Goal: Task Accomplishment & Management: Use online tool/utility

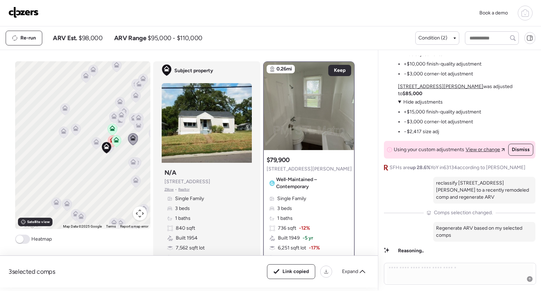
click at [529, 16] on icon at bounding box center [525, 14] width 7 height 6
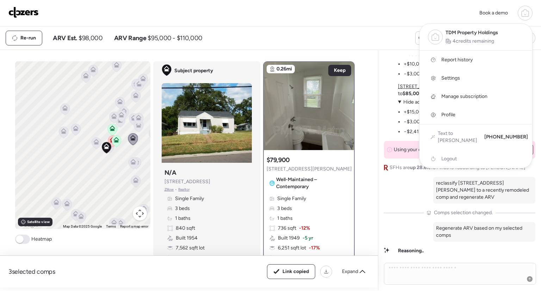
click at [457, 55] on link "Report history" at bounding box center [476, 60] width 113 height 18
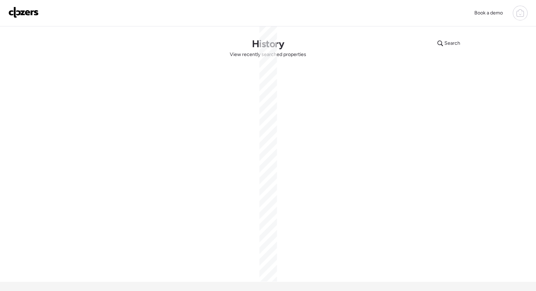
click at [524, 15] on div at bounding box center [520, 13] width 15 height 15
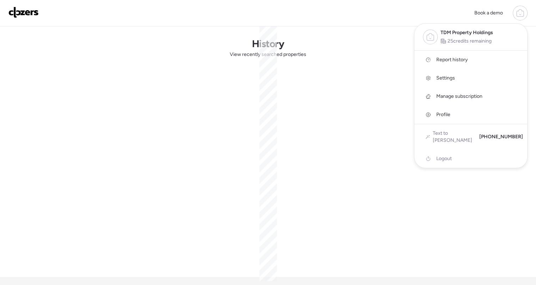
click at [524, 15] on div at bounding box center [520, 13] width 15 height 15
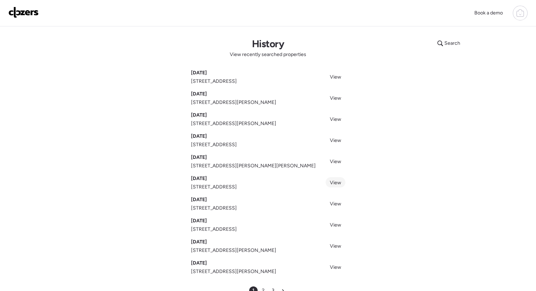
scroll to position [101, 0]
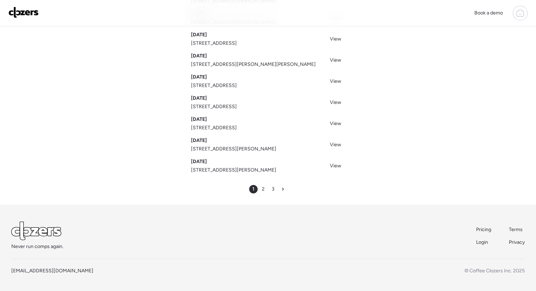
click at [266, 192] on div "1 2 3" at bounding box center [268, 189] width 38 height 8
click at [264, 190] on div "2" at bounding box center [263, 189] width 8 height 8
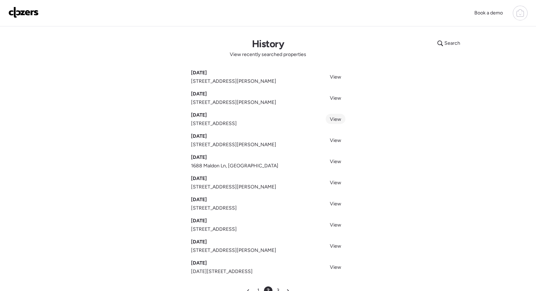
click at [337, 117] on span "View" at bounding box center [335, 119] width 11 height 6
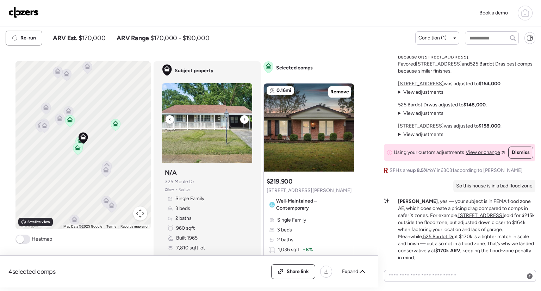
click at [244, 117] on div at bounding box center [244, 119] width 8 height 8
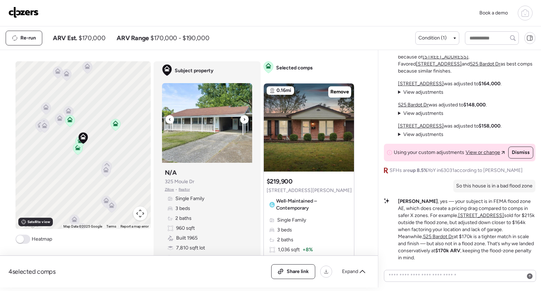
click at [244, 117] on div at bounding box center [244, 119] width 8 height 8
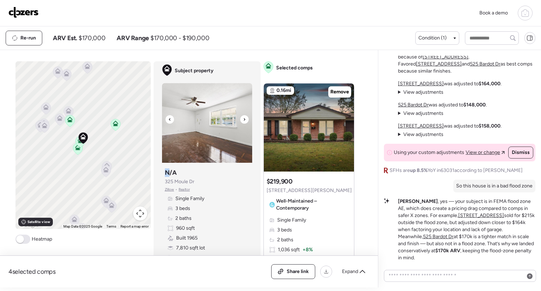
click at [244, 117] on div at bounding box center [244, 119] width 8 height 8
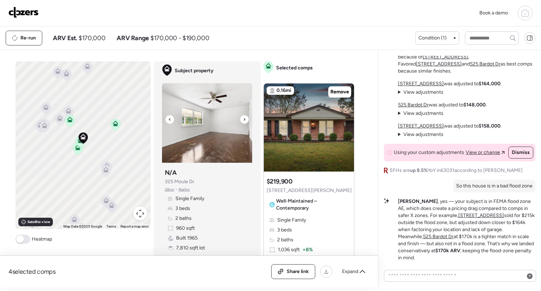
click at [244, 117] on div at bounding box center [244, 119] width 8 height 8
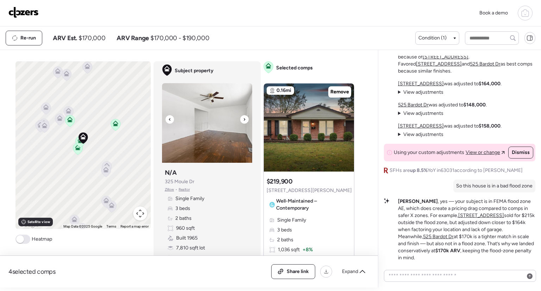
click at [244, 117] on div at bounding box center [244, 119] width 8 height 8
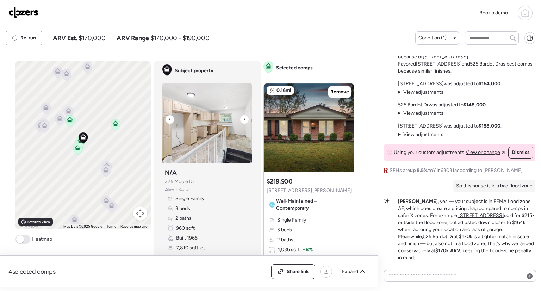
click at [244, 117] on div at bounding box center [244, 119] width 8 height 8
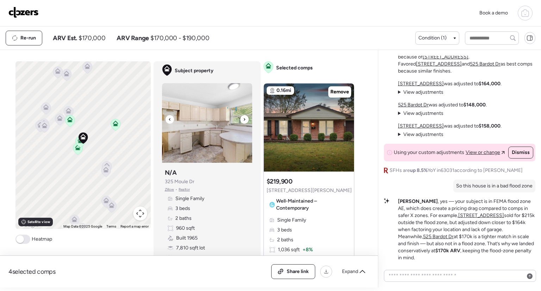
click at [244, 117] on div at bounding box center [244, 119] width 8 height 8
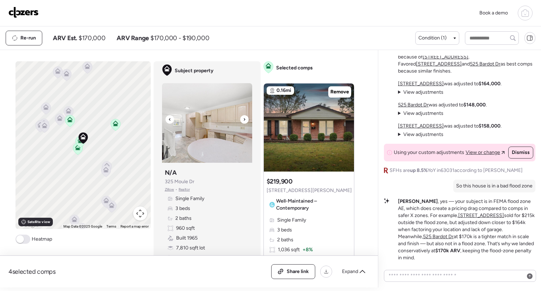
click at [244, 117] on div at bounding box center [244, 119] width 8 height 8
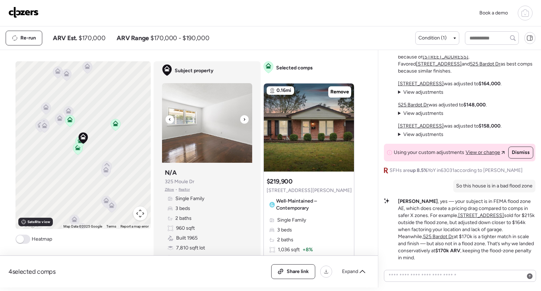
click at [244, 117] on div at bounding box center [244, 119] width 8 height 8
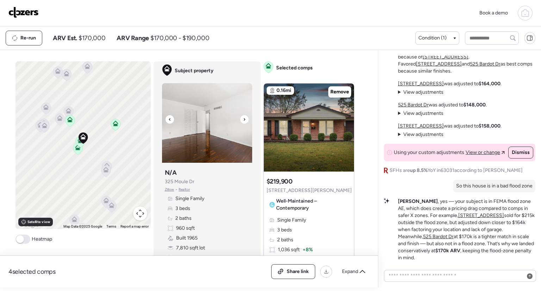
click at [244, 117] on div at bounding box center [244, 119] width 8 height 8
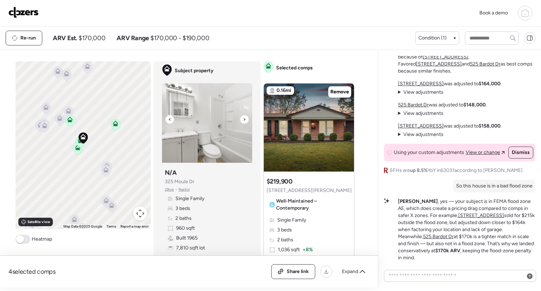
click at [244, 117] on div at bounding box center [244, 119] width 8 height 8
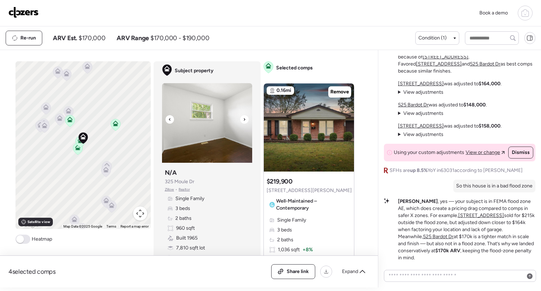
click at [244, 117] on div at bounding box center [244, 119] width 8 height 8
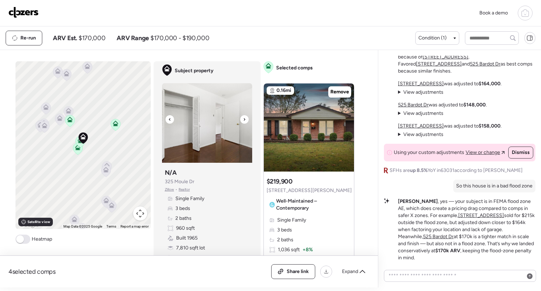
click at [244, 117] on div at bounding box center [244, 119] width 8 height 8
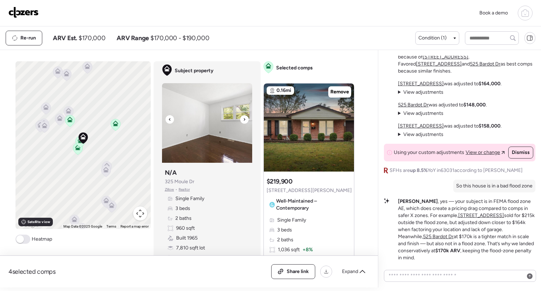
click at [244, 117] on div at bounding box center [244, 119] width 8 height 8
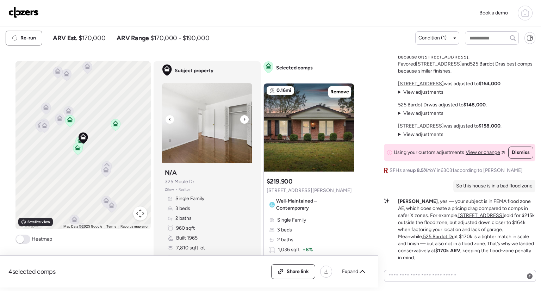
click at [244, 117] on div at bounding box center [244, 119] width 8 height 8
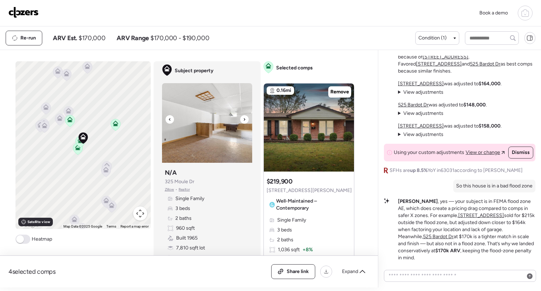
click at [244, 117] on div at bounding box center [244, 119] width 8 height 8
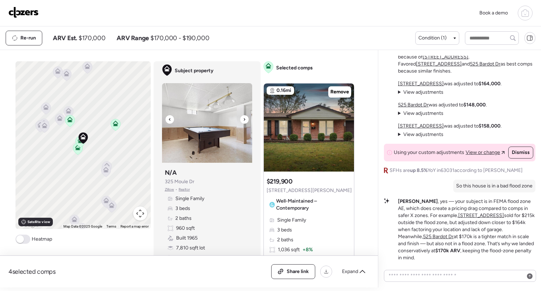
click at [244, 117] on div at bounding box center [244, 119] width 8 height 8
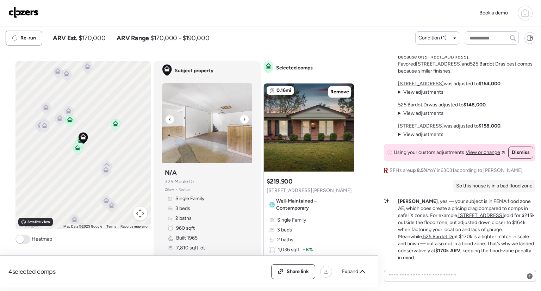
click at [244, 117] on div at bounding box center [244, 119] width 8 height 8
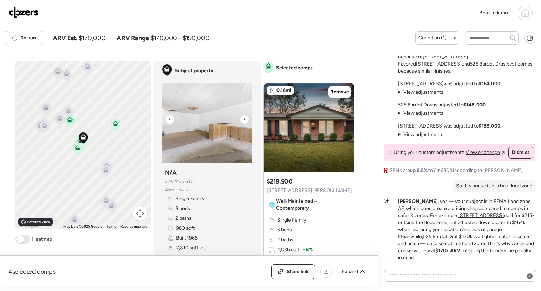
click at [244, 117] on div at bounding box center [244, 119] width 8 height 8
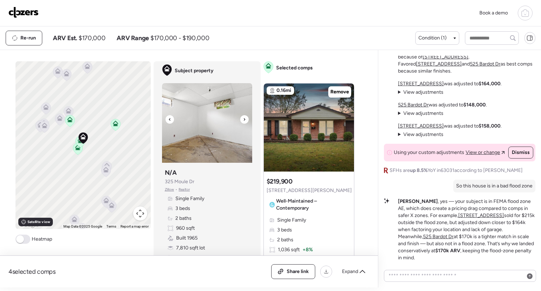
click at [244, 117] on div at bounding box center [244, 119] width 8 height 8
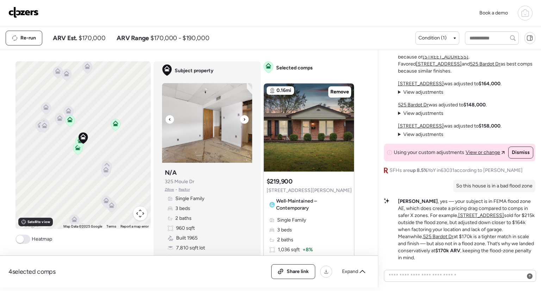
click at [244, 117] on div at bounding box center [244, 119] width 8 height 8
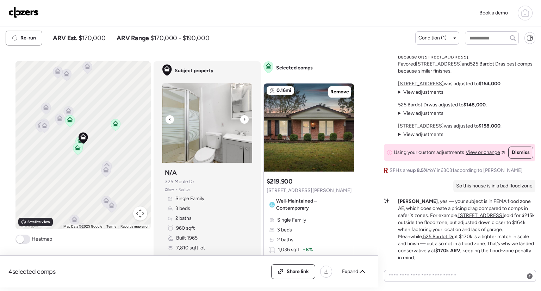
click at [244, 117] on div at bounding box center [244, 119] width 8 height 8
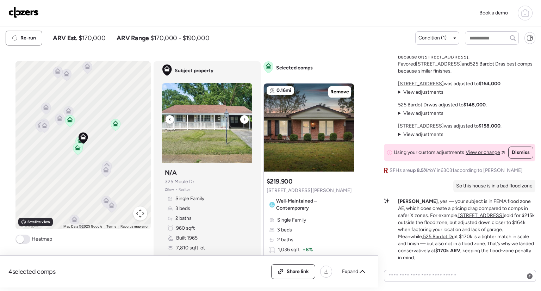
click at [244, 117] on div at bounding box center [244, 119] width 8 height 8
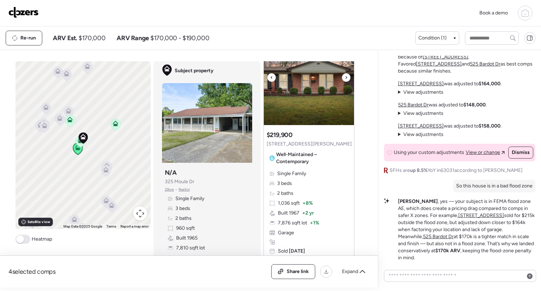
scroll to position [18, 0]
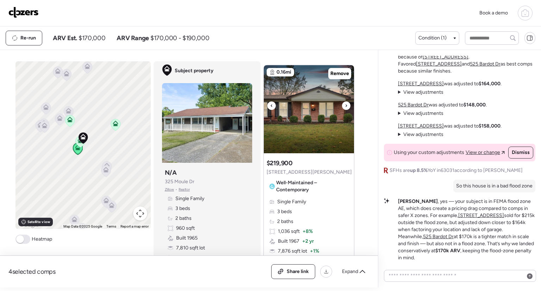
click at [346, 104] on icon at bounding box center [346, 105] width 1 height 2
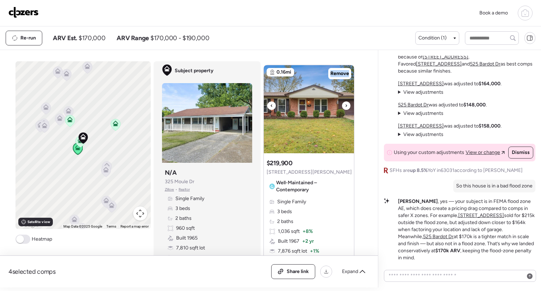
click at [346, 104] on icon at bounding box center [346, 105] width 1 height 2
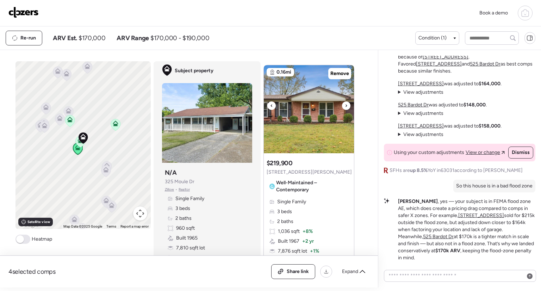
click at [346, 104] on icon at bounding box center [346, 105] width 1 height 2
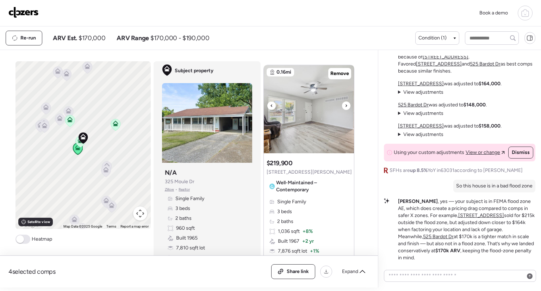
click at [346, 104] on icon at bounding box center [346, 105] width 1 height 2
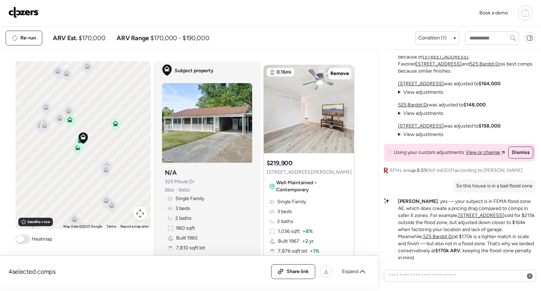
scroll to position [0, 0]
click at [410, 209] on p "Timothy , yes — your subject is in FEMA flood zone AE, which does create a pric…" at bounding box center [466, 229] width 137 height 63
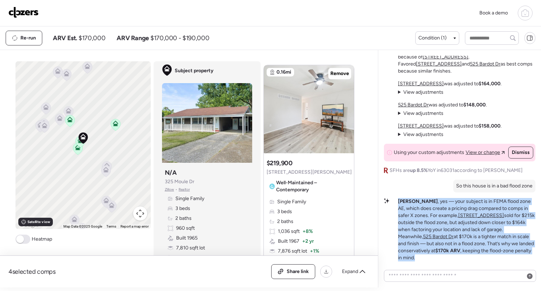
drag, startPoint x: 410, startPoint y: 209, endPoint x: 461, endPoint y: 213, distance: 50.9
click at [461, 213] on p "Timothy , yes — your subject is in FEMA flood zone AE, which does create a pric…" at bounding box center [466, 229] width 137 height 63
click at [461, 213] on u "315 Versailles Dr" at bounding box center [481, 215] width 46 height 6
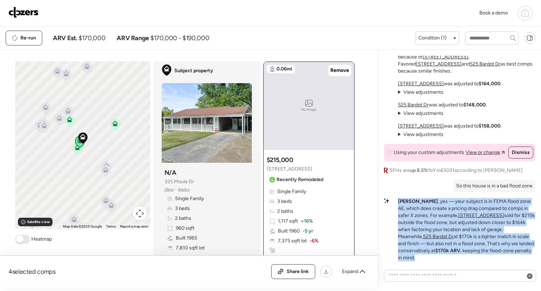
click at [519, 221] on p "Timothy , yes — your subject is in FEMA flood zone AE, which does create a pric…" at bounding box center [466, 229] width 137 height 63
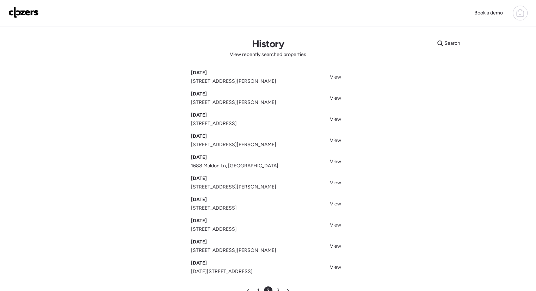
scroll to position [101, 0]
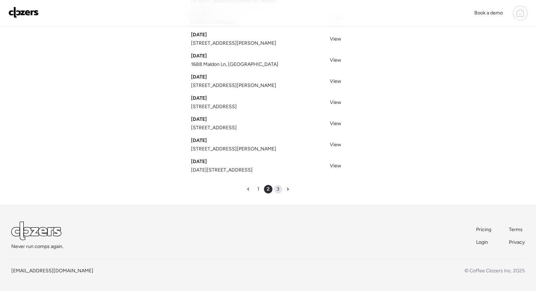
click at [281, 191] on div "3" at bounding box center [278, 189] width 8 height 8
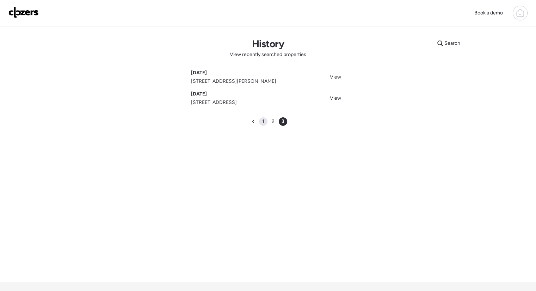
click at [266, 122] on div "1" at bounding box center [263, 121] width 8 height 8
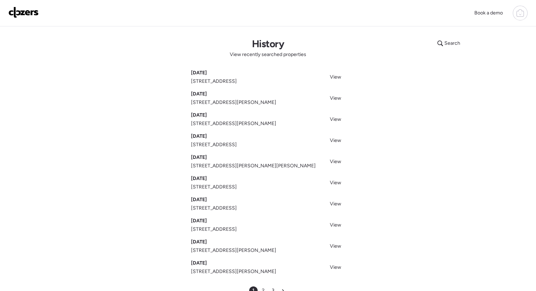
click at [29, 13] on img at bounding box center [23, 12] width 30 height 11
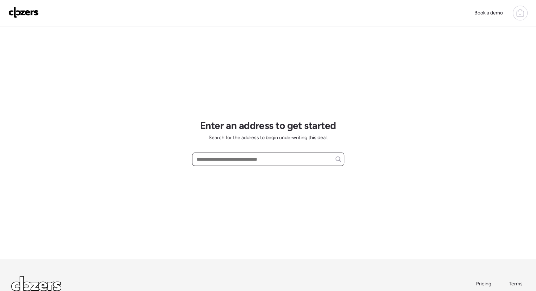
click at [252, 160] on input "text" at bounding box center [268, 159] width 146 height 10
paste input "**********"
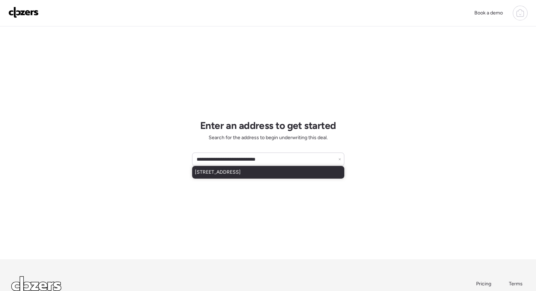
click at [249, 177] on div "[STREET_ADDRESS]" at bounding box center [268, 172] width 152 height 13
type input "**********"
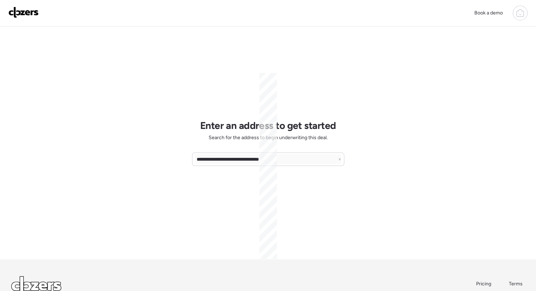
click at [394, 120] on div "**********" at bounding box center [268, 173] width 536 height 346
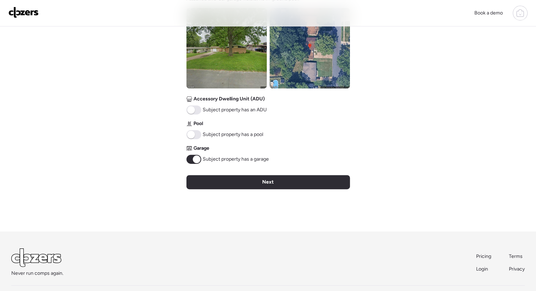
scroll to position [282, 0]
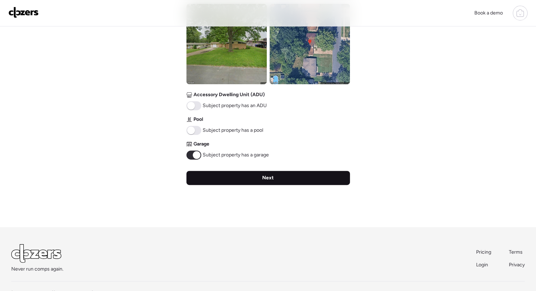
click at [280, 178] on div "Next" at bounding box center [268, 178] width 164 height 14
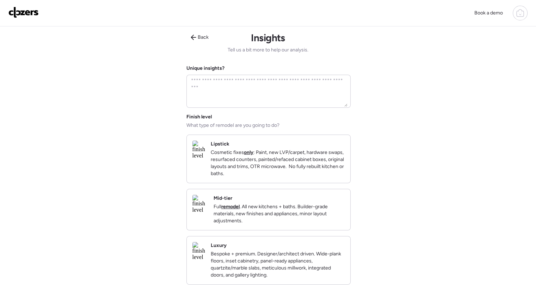
scroll to position [0, 0]
click at [324, 214] on p "Full remodel . All new kitchens + baths. Builder-grade materials, new finishes …" at bounding box center [279, 214] width 131 height 21
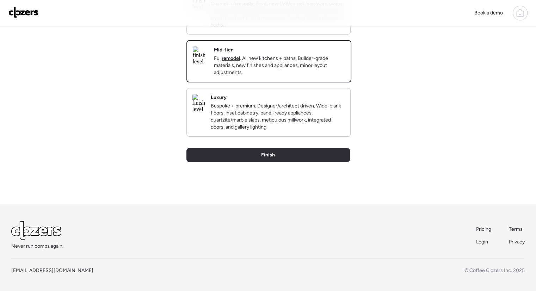
scroll to position [159, 0]
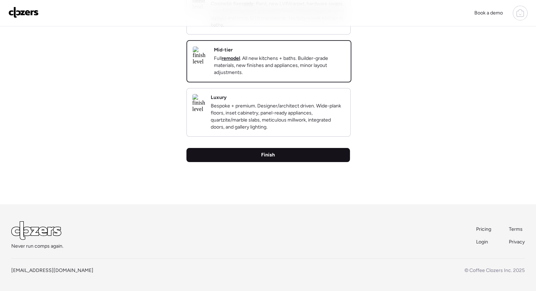
click at [308, 162] on div "Finish" at bounding box center [268, 155] width 164 height 14
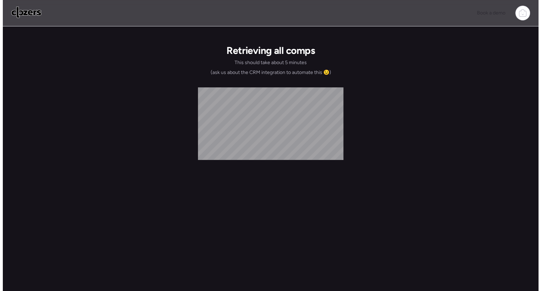
scroll to position [0, 0]
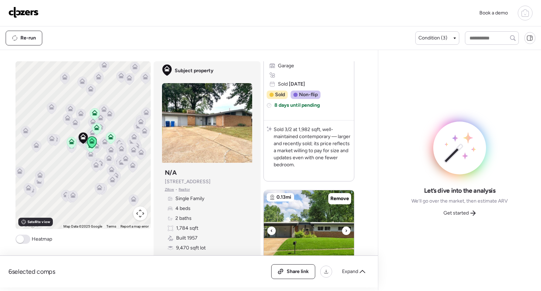
scroll to position [657, 0]
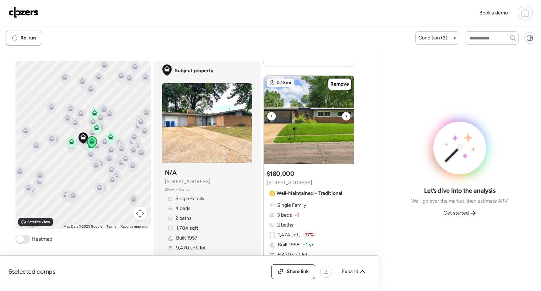
click at [345, 112] on icon at bounding box center [346, 116] width 3 height 8
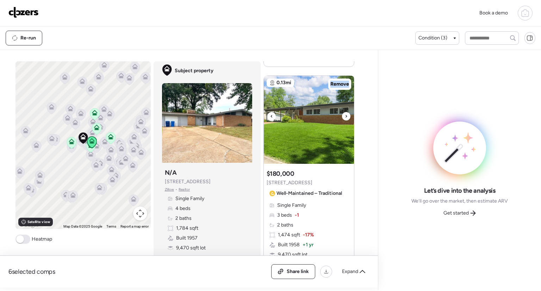
click at [345, 112] on icon at bounding box center [346, 116] width 3 height 8
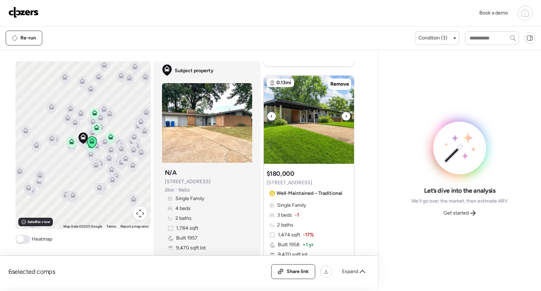
click at [345, 112] on icon at bounding box center [346, 116] width 3 height 8
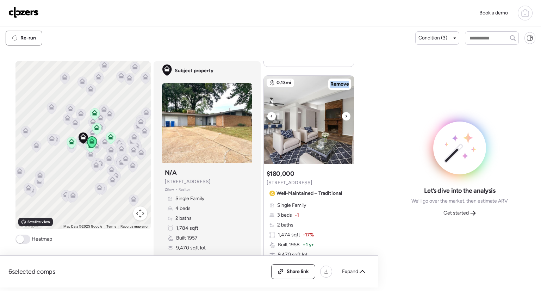
click at [345, 112] on icon at bounding box center [346, 116] width 3 height 8
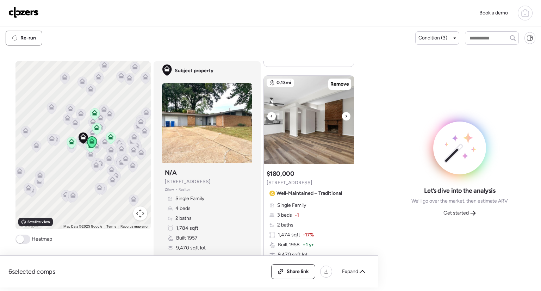
click at [345, 112] on icon at bounding box center [346, 116] width 3 height 8
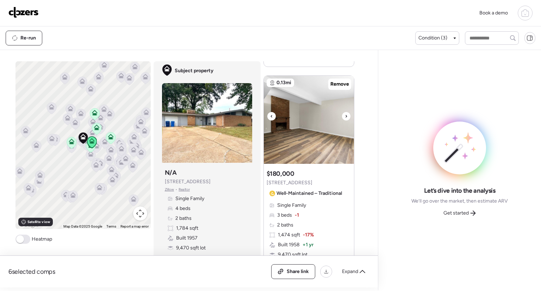
click at [270, 116] on icon at bounding box center [271, 116] width 3 height 8
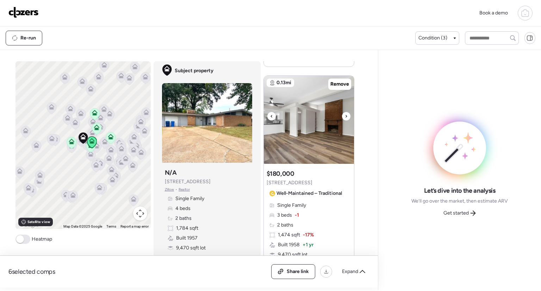
click at [270, 118] on icon at bounding box center [271, 116] width 3 height 8
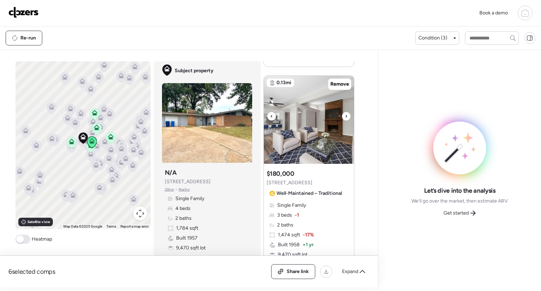
click at [271, 116] on icon at bounding box center [271, 116] width 1 height 2
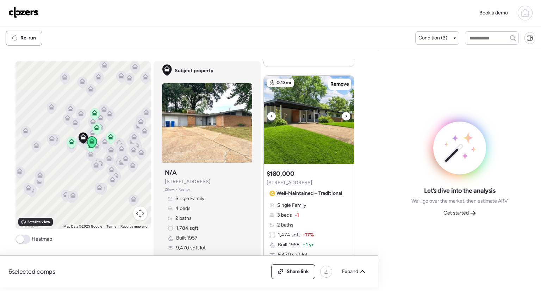
click at [271, 116] on icon at bounding box center [271, 116] width 1 height 2
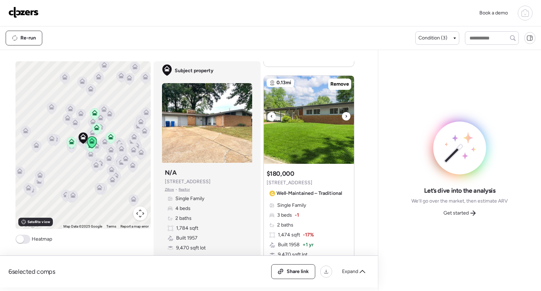
click at [271, 116] on icon at bounding box center [271, 116] width 1 height 2
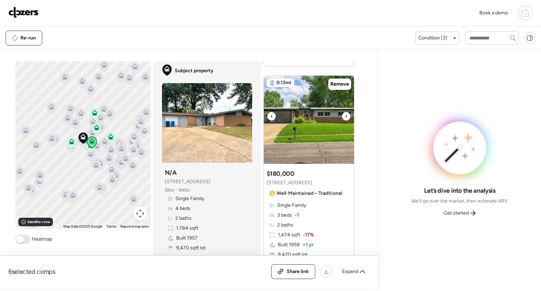
click at [271, 116] on icon at bounding box center [271, 116] width 1 height 2
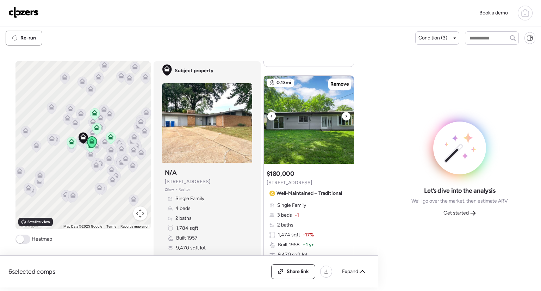
click at [271, 116] on icon at bounding box center [271, 116] width 1 height 2
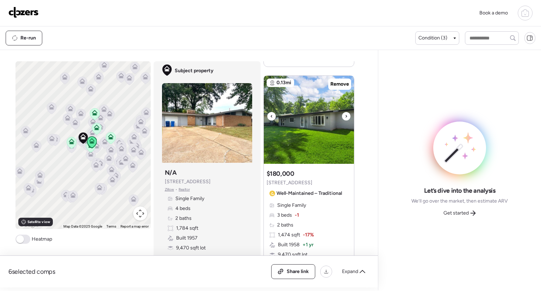
click at [271, 116] on icon at bounding box center [271, 116] width 1 height 2
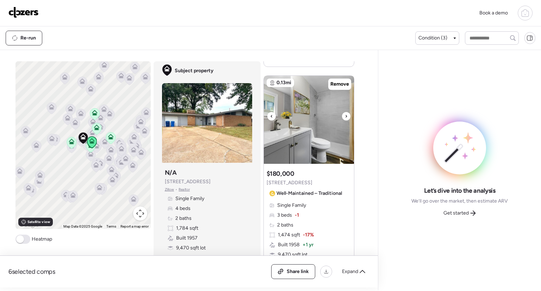
click at [271, 116] on icon at bounding box center [271, 116] width 1 height 2
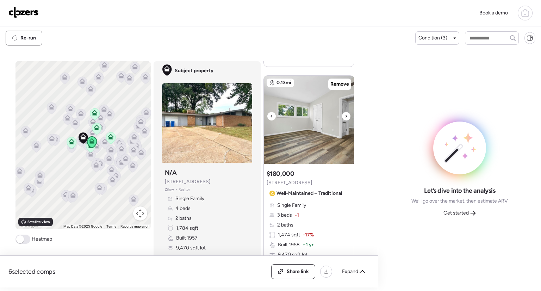
click at [271, 116] on icon at bounding box center [271, 116] width 1 height 2
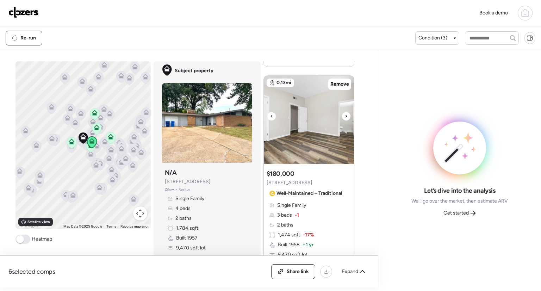
click at [271, 116] on icon at bounding box center [271, 116] width 1 height 2
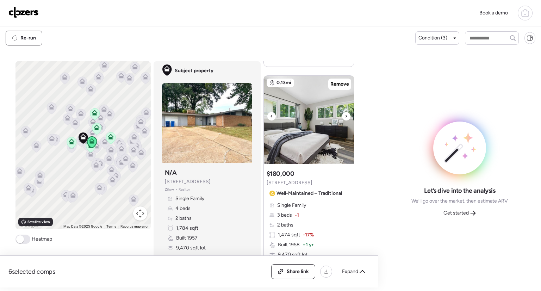
click at [271, 116] on icon at bounding box center [271, 116] width 1 height 2
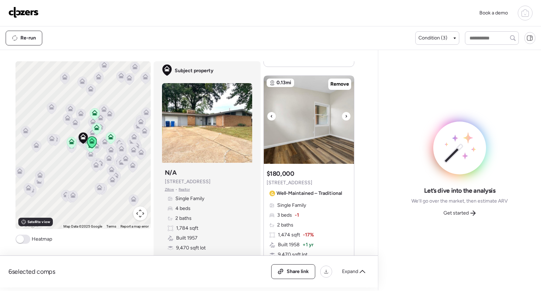
click at [271, 116] on icon at bounding box center [271, 116] width 1 height 2
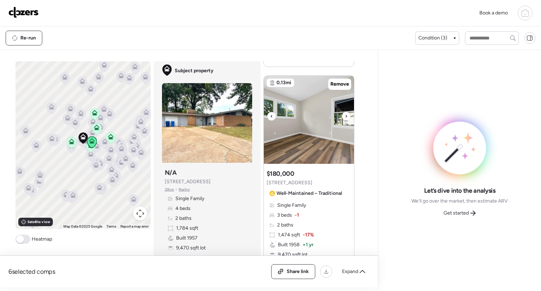
click at [271, 116] on icon at bounding box center [271, 116] width 1 height 2
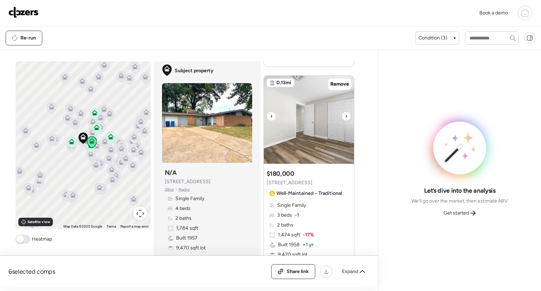
click at [271, 116] on icon at bounding box center [271, 116] width 1 height 2
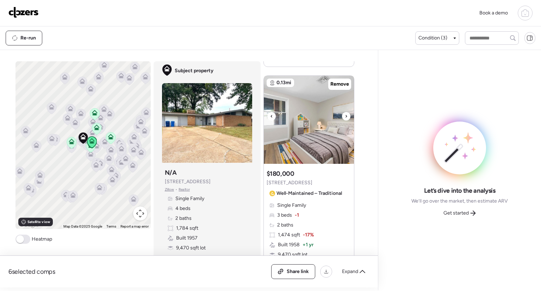
click at [271, 116] on icon at bounding box center [271, 116] width 1 height 2
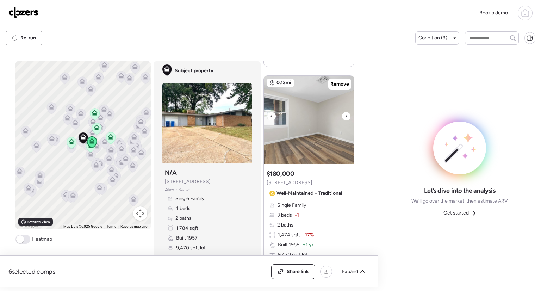
click at [271, 116] on icon at bounding box center [271, 116] width 1 height 2
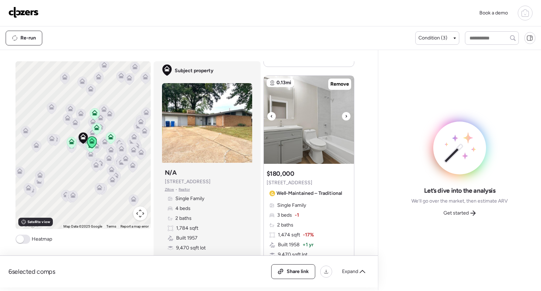
click at [271, 116] on icon at bounding box center [271, 116] width 1 height 2
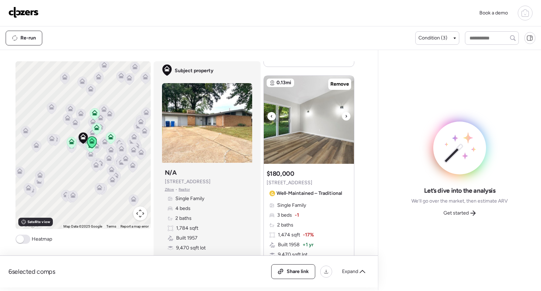
click at [271, 116] on icon at bounding box center [271, 116] width 1 height 2
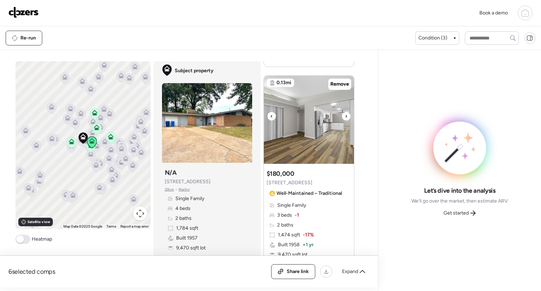
click at [271, 116] on icon at bounding box center [271, 116] width 1 height 2
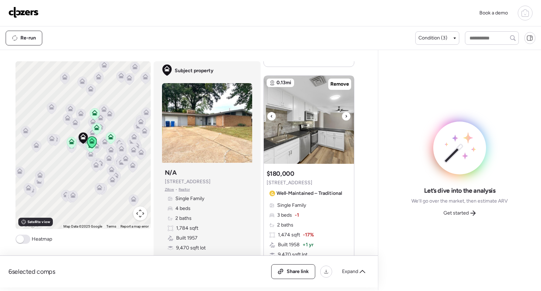
click at [271, 116] on icon at bounding box center [271, 116] width 1 height 2
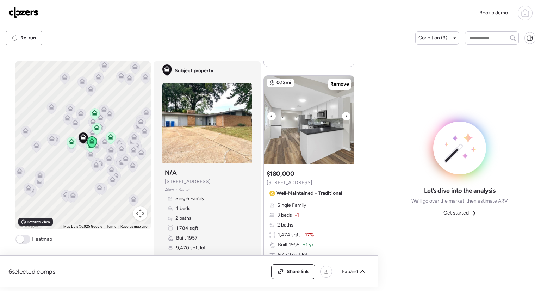
click at [271, 116] on icon at bounding box center [271, 116] width 1 height 2
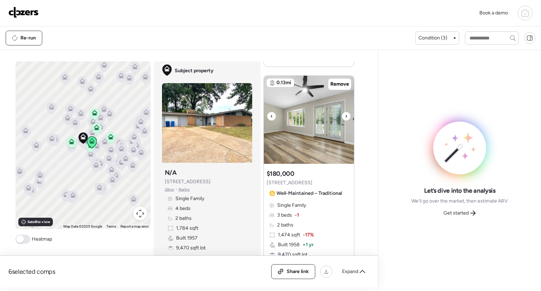
click at [342, 114] on div at bounding box center [346, 116] width 8 height 8
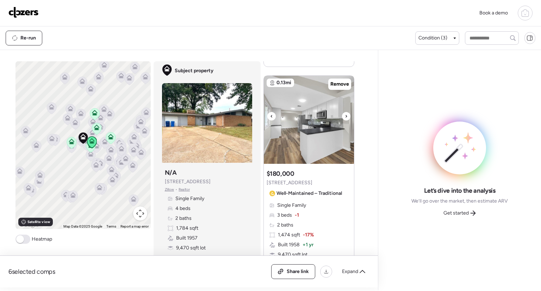
click at [342, 115] on div at bounding box center [346, 116] width 8 height 8
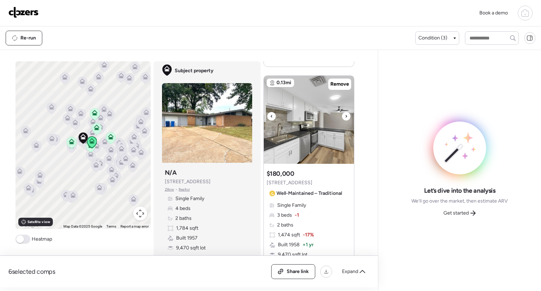
click at [346, 115] on icon at bounding box center [346, 116] width 1 height 2
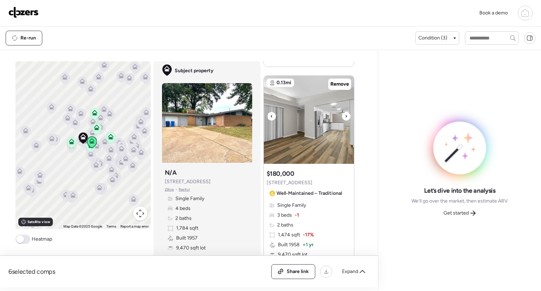
click at [346, 115] on icon at bounding box center [346, 116] width 1 height 2
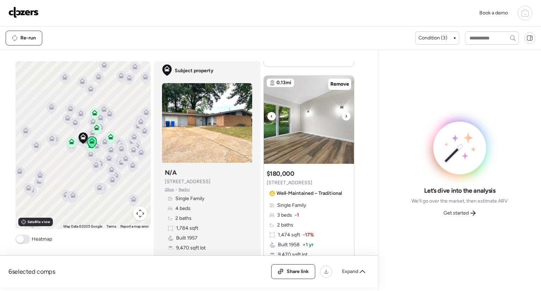
click at [346, 115] on icon at bounding box center [346, 116] width 1 height 2
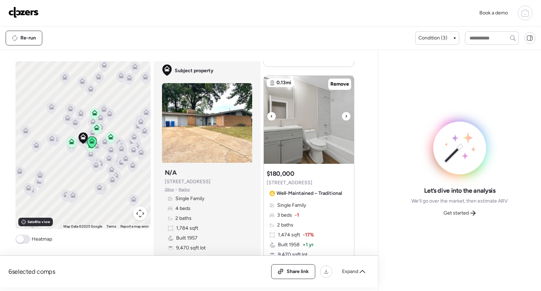
click at [346, 115] on icon at bounding box center [346, 116] width 1 height 2
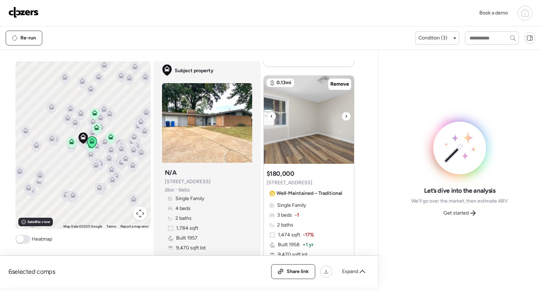
click at [346, 115] on icon at bounding box center [346, 116] width 1 height 2
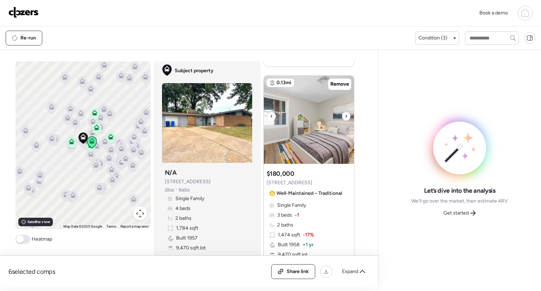
click at [346, 115] on icon at bounding box center [346, 116] width 1 height 2
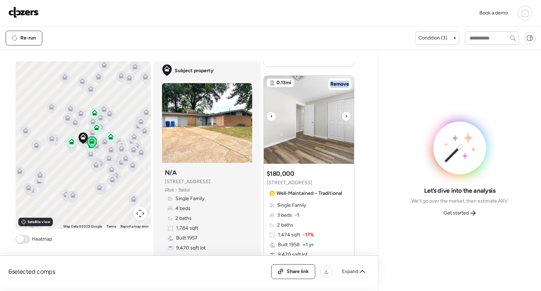
click at [346, 115] on icon at bounding box center [346, 116] width 1 height 2
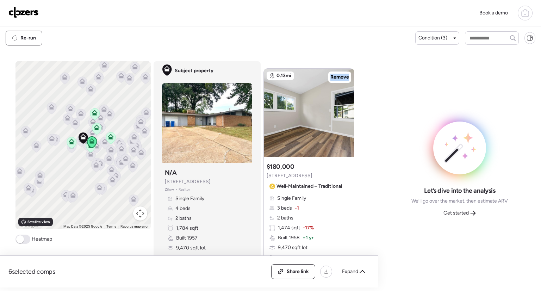
scroll to position [665, 0]
click at [457, 213] on span "Get started" at bounding box center [456, 213] width 25 height 7
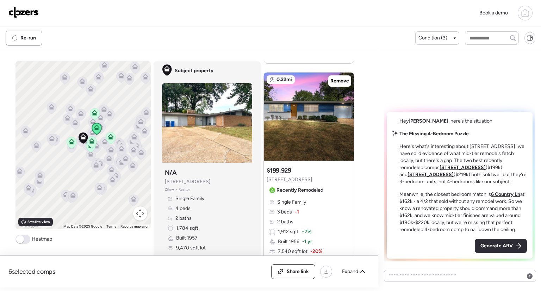
scroll to position [1577, 0]
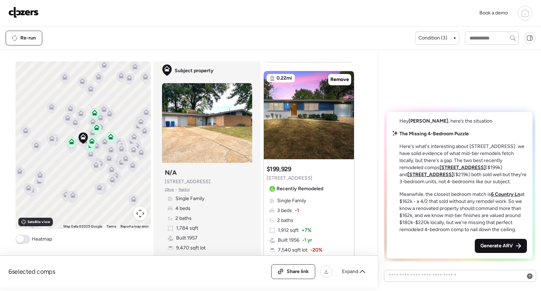
click at [493, 241] on div "Generate ARV" at bounding box center [501, 246] width 52 height 14
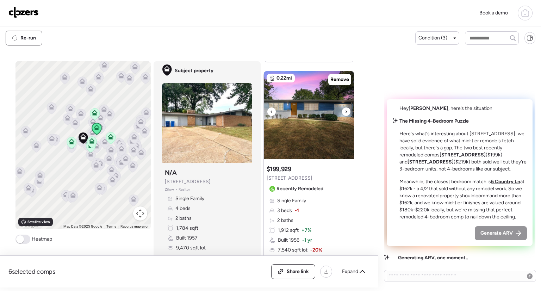
click at [347, 112] on div at bounding box center [346, 111] width 8 height 8
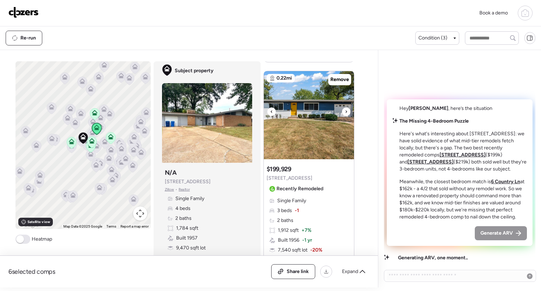
click at [347, 112] on div at bounding box center [346, 111] width 8 height 8
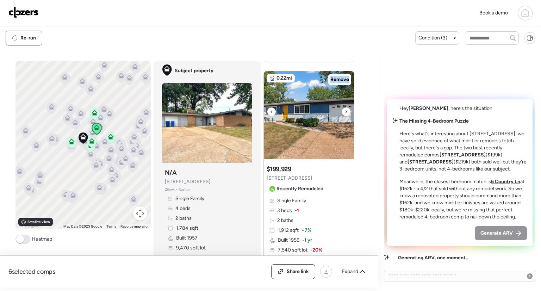
click at [347, 112] on div at bounding box center [346, 111] width 8 height 8
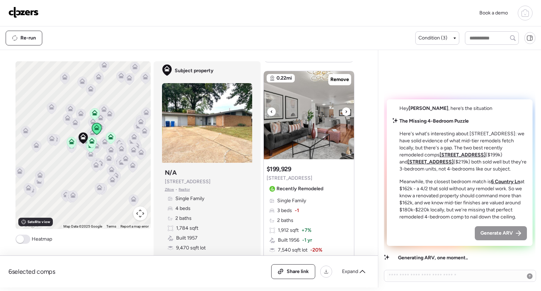
click at [347, 112] on div at bounding box center [346, 111] width 8 height 8
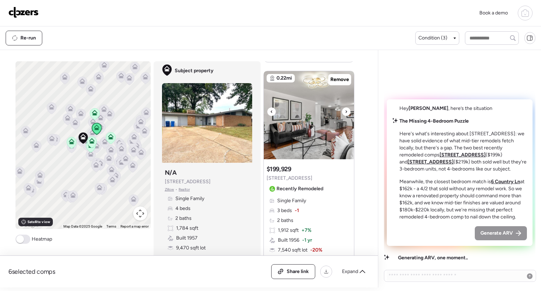
click at [347, 112] on div at bounding box center [346, 111] width 8 height 8
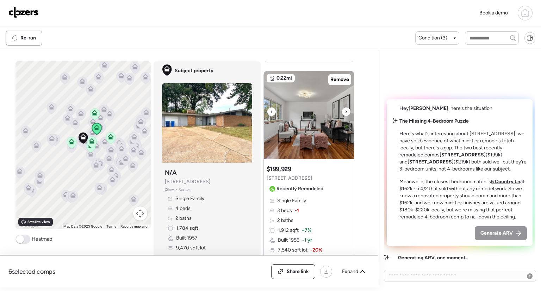
click at [347, 112] on div at bounding box center [346, 111] width 8 height 8
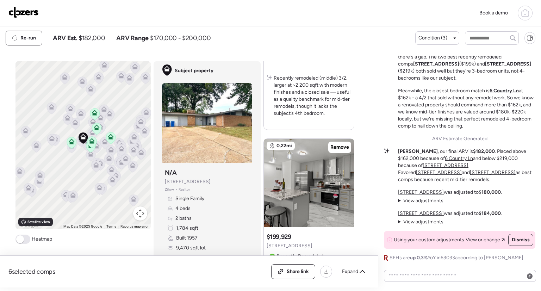
scroll to position [0, 0]
drag, startPoint x: 420, startPoint y: 148, endPoint x: 504, endPoint y: 150, distance: 84.6
click at [504, 150] on p "[PERSON_NAME] , our final ARV is $182,000 . Placed above $162,000 because of 6 …" at bounding box center [466, 165] width 137 height 35
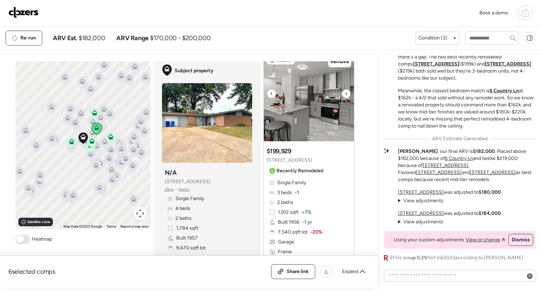
scroll to position [1565, 0]
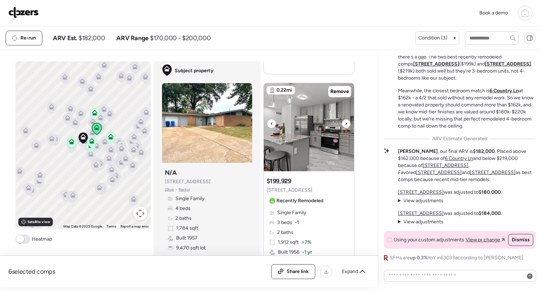
click at [346, 122] on icon at bounding box center [346, 123] width 1 height 2
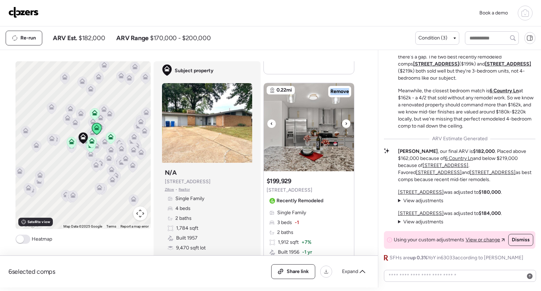
click at [346, 122] on icon at bounding box center [346, 123] width 1 height 2
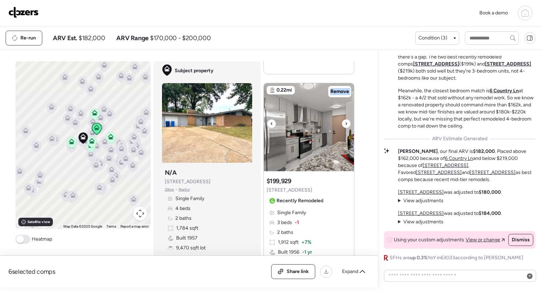
click at [346, 122] on icon at bounding box center [346, 123] width 1 height 2
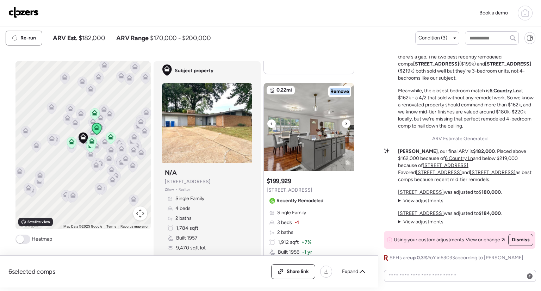
click at [346, 122] on icon at bounding box center [346, 123] width 1 height 2
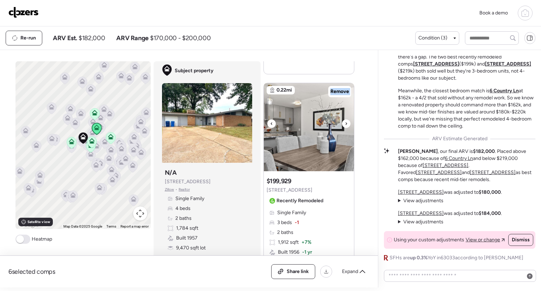
click at [346, 122] on icon at bounding box center [346, 123] width 1 height 2
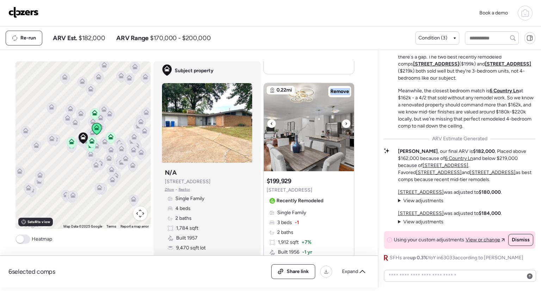
click at [346, 122] on icon at bounding box center [346, 123] width 1 height 2
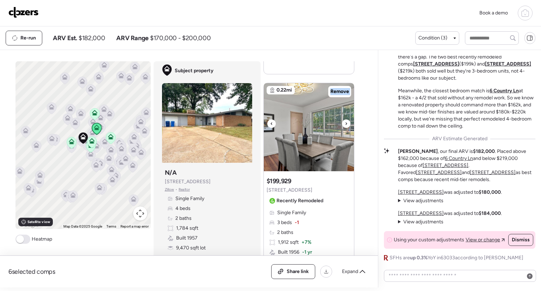
click at [346, 122] on icon at bounding box center [346, 123] width 1 height 2
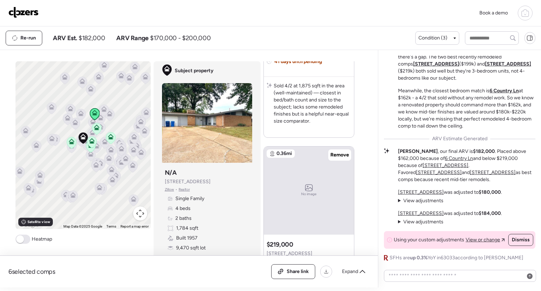
scroll to position [1190, 0]
click at [336, 152] on span "Remove" at bounding box center [340, 153] width 19 height 7
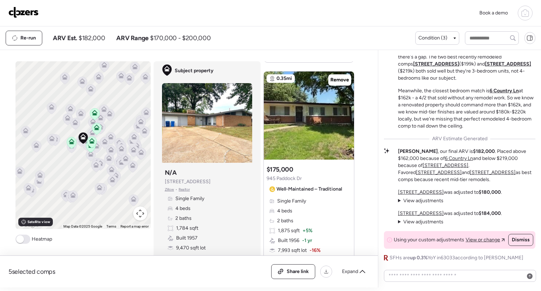
scroll to position [944, 0]
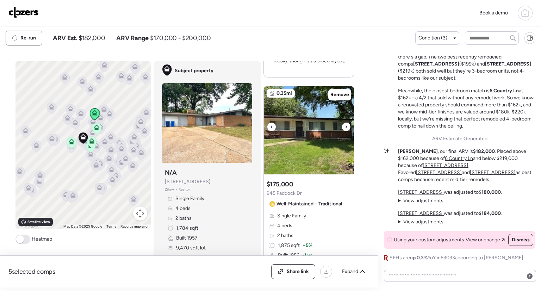
click at [345, 128] on icon at bounding box center [346, 127] width 3 height 8
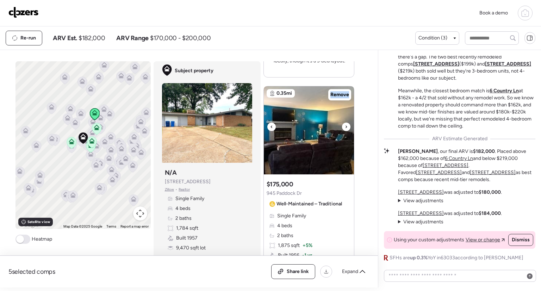
click at [345, 128] on icon at bounding box center [346, 127] width 3 height 8
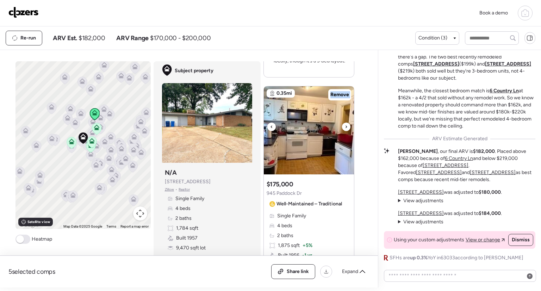
click at [345, 128] on icon at bounding box center [346, 127] width 3 height 8
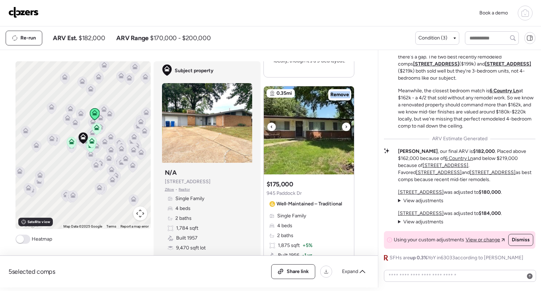
click at [345, 128] on icon at bounding box center [346, 127] width 3 height 8
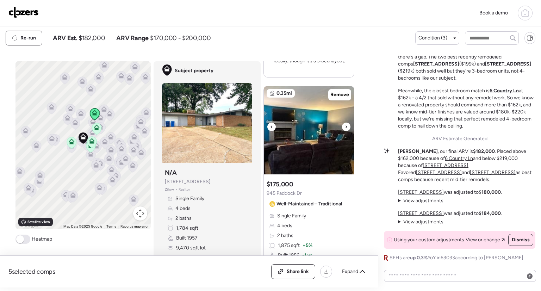
click at [345, 128] on icon at bounding box center [346, 127] width 3 height 8
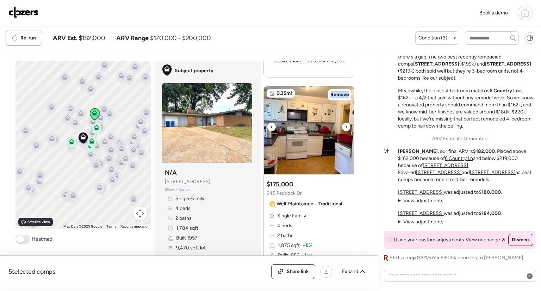
click at [345, 128] on icon at bounding box center [346, 127] width 3 height 8
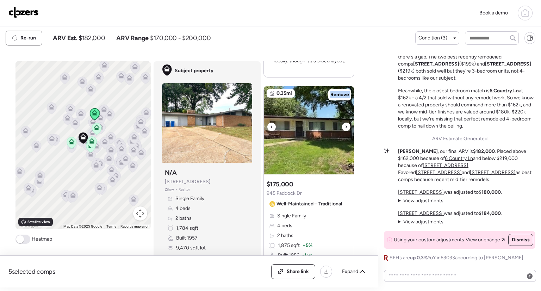
click at [345, 128] on icon at bounding box center [346, 127] width 3 height 8
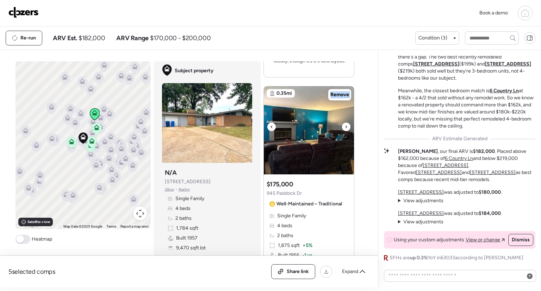
click at [345, 128] on icon at bounding box center [346, 127] width 3 height 8
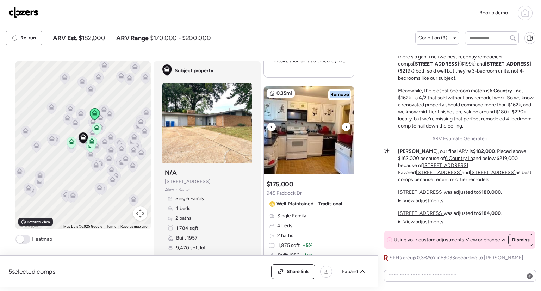
click at [345, 128] on icon at bounding box center [346, 127] width 3 height 8
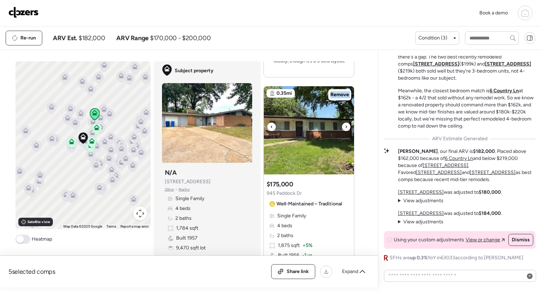
click at [345, 128] on icon at bounding box center [346, 127] width 3 height 8
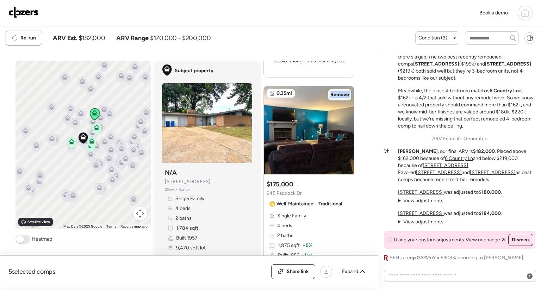
click at [336, 95] on span "Remove" at bounding box center [340, 94] width 19 height 7
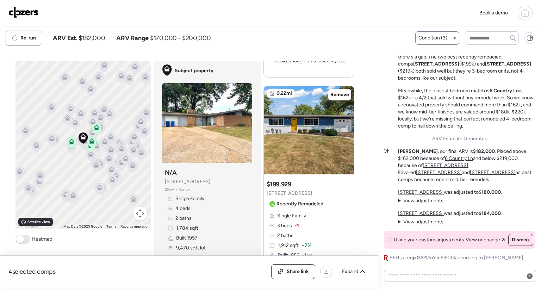
click at [451, 36] on div "Condition (3)" at bounding box center [437, 38] width 37 height 7
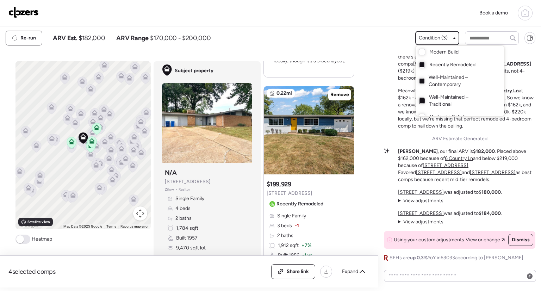
click at [421, 101] on div at bounding box center [422, 100] width 5 height 5
click at [423, 81] on div at bounding box center [422, 81] width 5 height 5
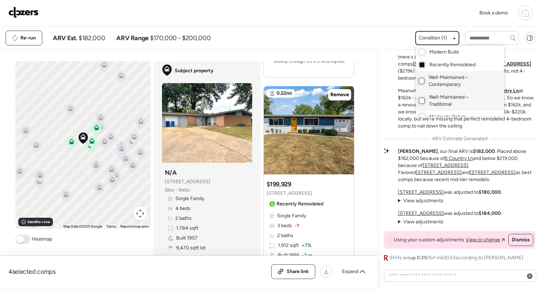
click at [306, 40] on div at bounding box center [270, 125] width 541 height 291
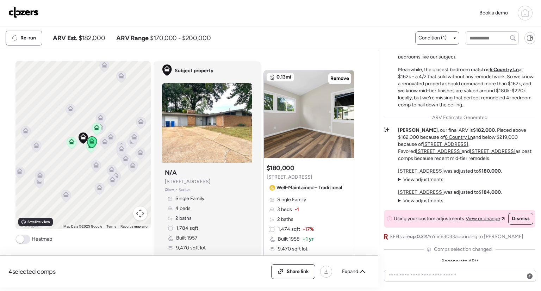
scroll to position [661, 0]
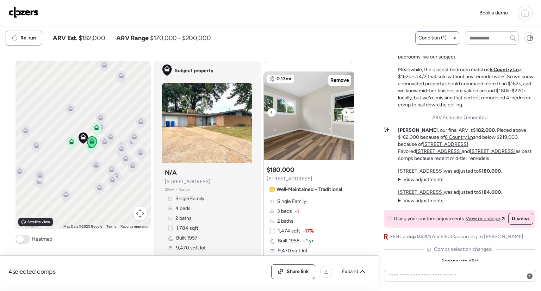
click at [345, 110] on icon at bounding box center [346, 112] width 3 height 8
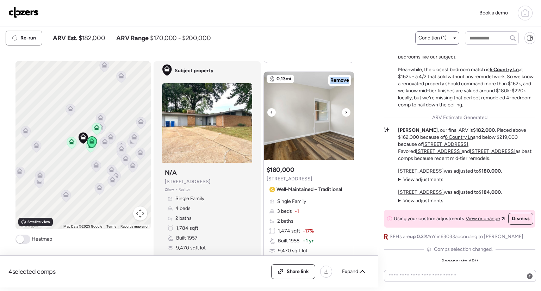
click at [345, 110] on icon at bounding box center [346, 112] width 3 height 8
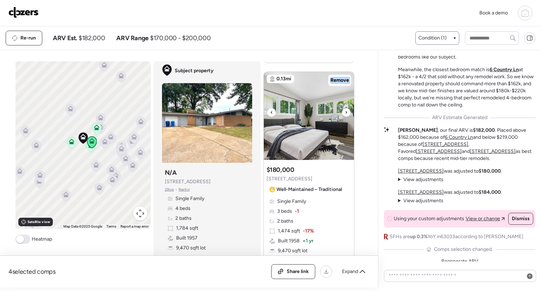
click at [345, 110] on icon at bounding box center [346, 112] width 3 height 8
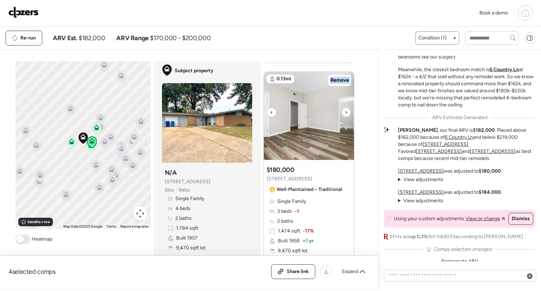
click at [345, 110] on icon at bounding box center [346, 112] width 3 height 8
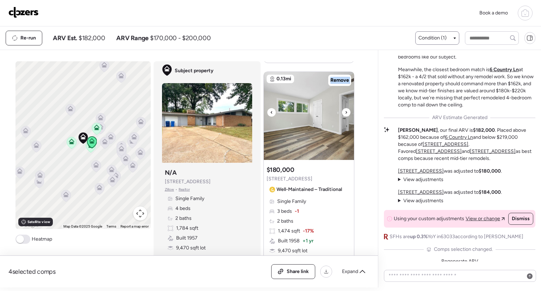
click at [345, 110] on icon at bounding box center [346, 112] width 3 height 8
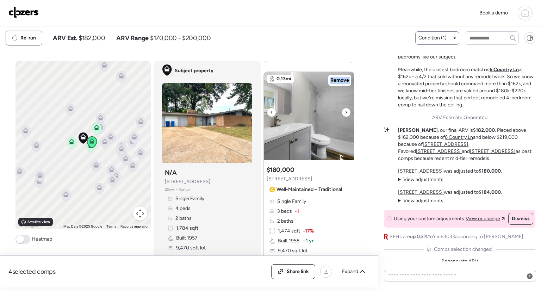
click at [345, 110] on icon at bounding box center [346, 112] width 3 height 8
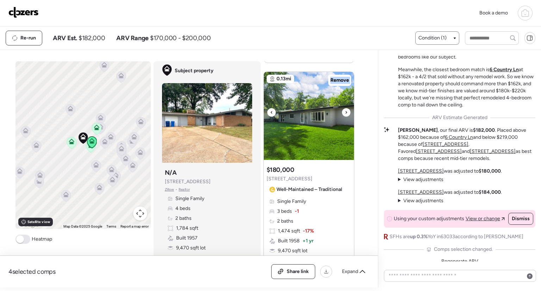
click at [345, 110] on icon at bounding box center [346, 112] width 3 height 8
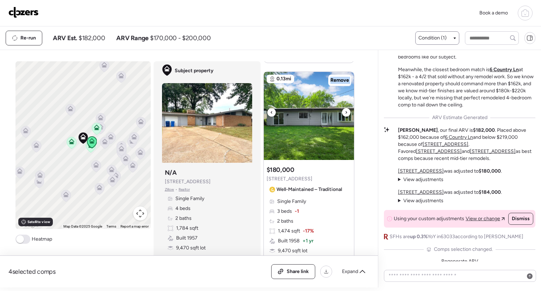
click at [345, 110] on icon at bounding box center [346, 112] width 3 height 8
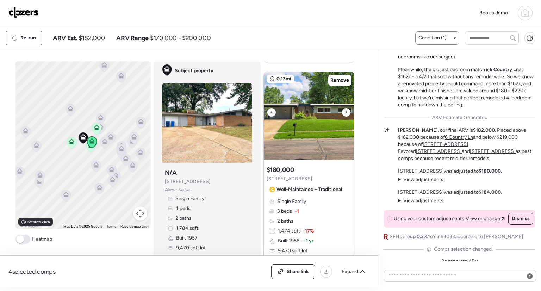
click at [345, 110] on icon at bounding box center [346, 112] width 3 height 8
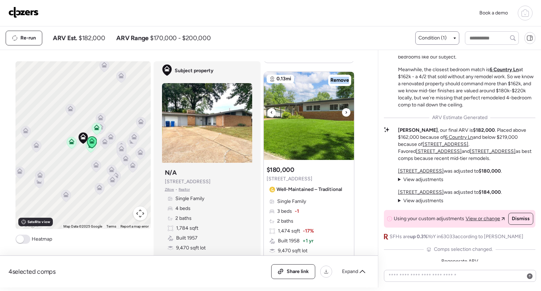
click at [345, 110] on icon at bounding box center [346, 112] width 3 height 8
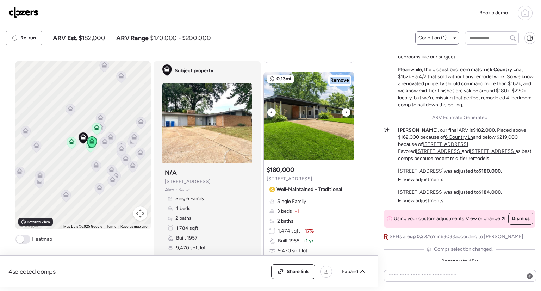
click at [345, 110] on icon at bounding box center [346, 112] width 3 height 8
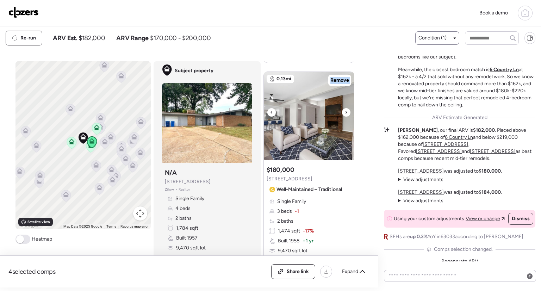
click at [345, 110] on icon at bounding box center [346, 112] width 3 height 8
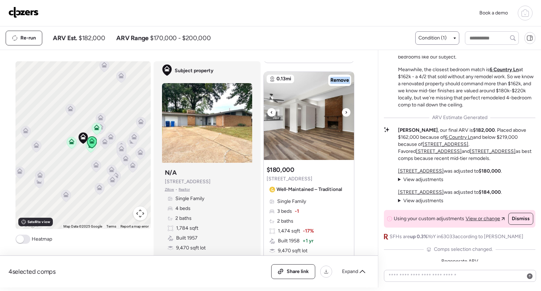
click at [345, 110] on icon at bounding box center [346, 112] width 3 height 8
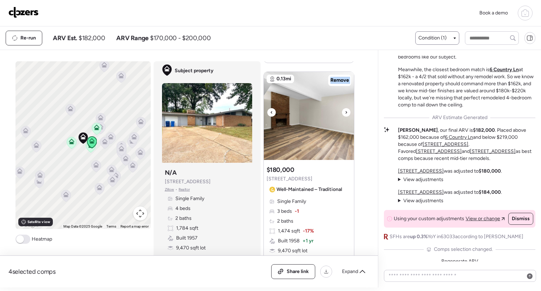
click at [345, 110] on icon at bounding box center [346, 112] width 3 height 8
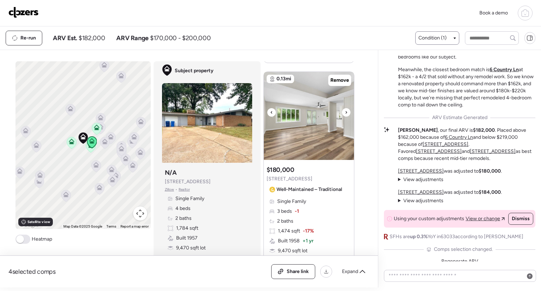
click at [345, 110] on icon at bounding box center [346, 112] width 3 height 8
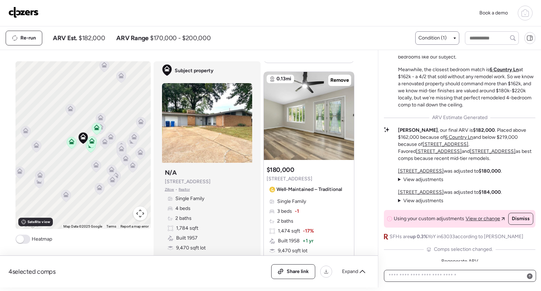
click at [414, 274] on textarea at bounding box center [460, 276] width 146 height 10
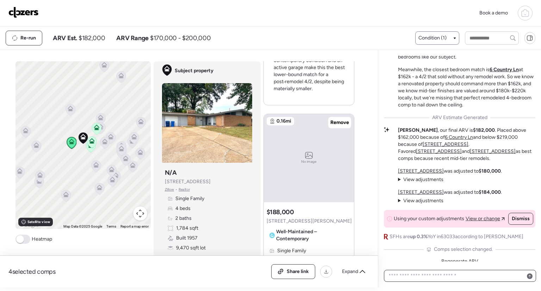
scroll to position [295, 0]
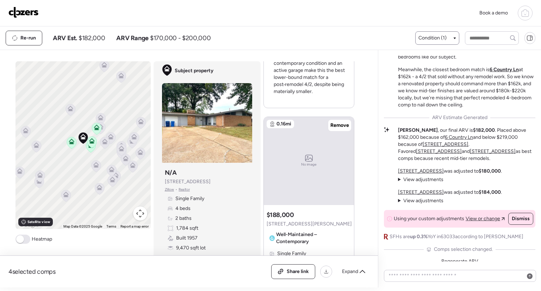
click at [69, 144] on icon at bounding box center [72, 143] width 10 height 12
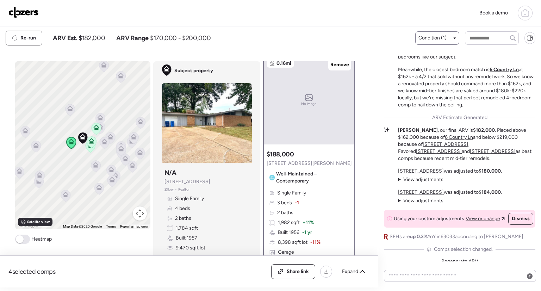
scroll to position [0, 0]
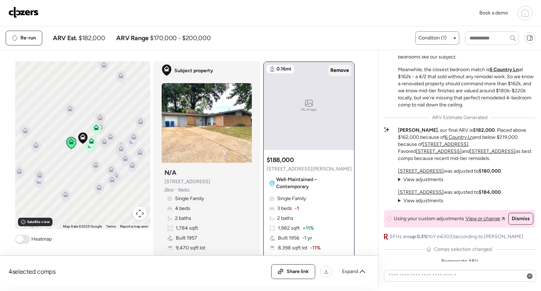
click at [344, 69] on span "Remove" at bounding box center [340, 70] width 19 height 7
click at [302, 34] on div "Re-run ARV Est. $182,000 ARV Range $170,000 - $200,000" at bounding box center [211, 38] width 410 height 15
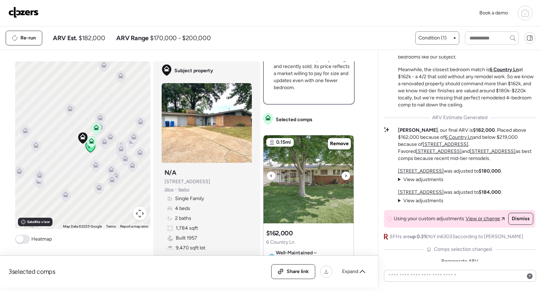
scroll to position [375, 0]
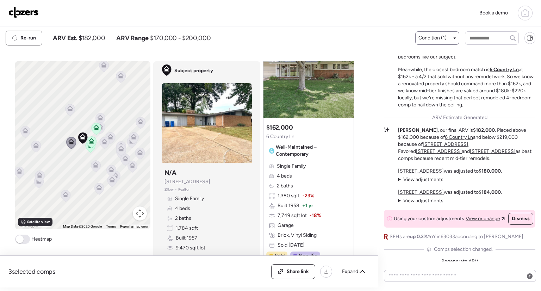
click at [100, 127] on icon at bounding box center [100, 128] width 5 height 2
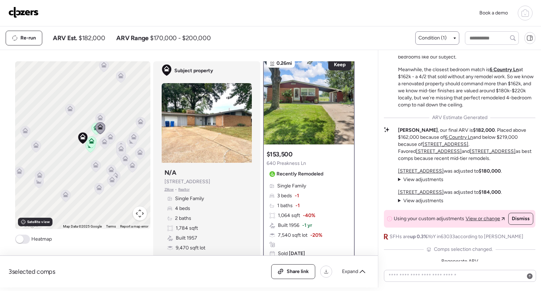
scroll to position [0, 0]
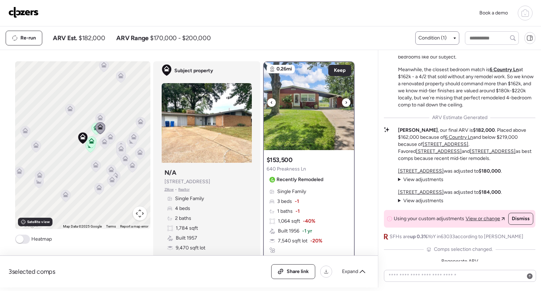
click at [345, 102] on icon at bounding box center [346, 102] width 3 height 8
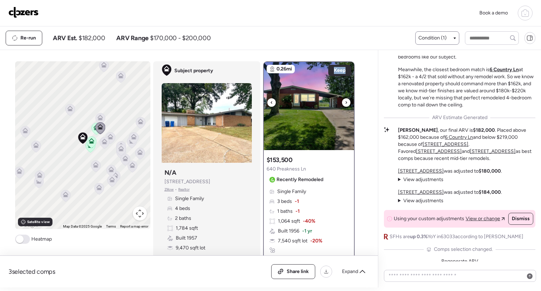
click at [345, 102] on icon at bounding box center [346, 102] width 3 height 8
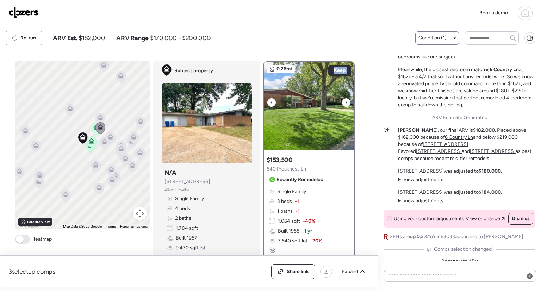
click at [345, 102] on icon at bounding box center [346, 102] width 3 height 8
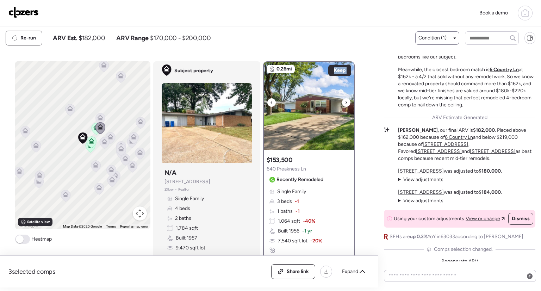
click at [345, 102] on icon at bounding box center [346, 102] width 3 height 8
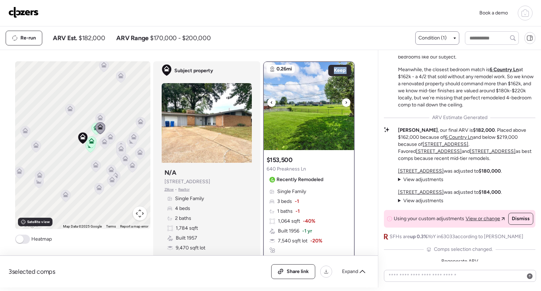
click at [345, 102] on icon at bounding box center [346, 102] width 3 height 8
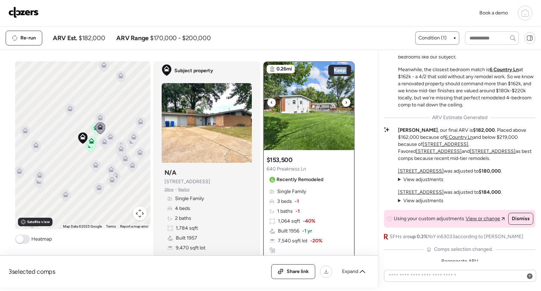
click at [345, 102] on icon at bounding box center [346, 102] width 3 height 8
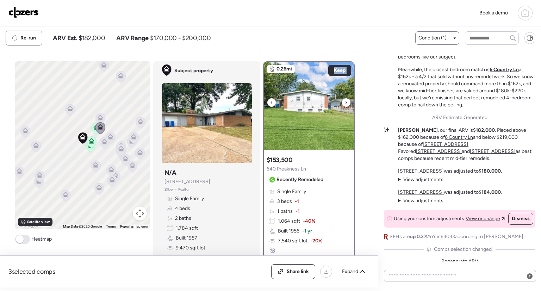
click at [345, 102] on icon at bounding box center [346, 102] width 3 height 8
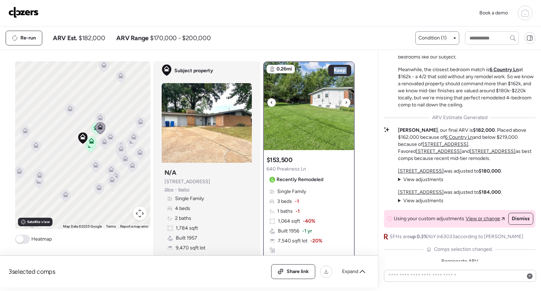
click at [345, 102] on icon at bounding box center [346, 102] width 3 height 8
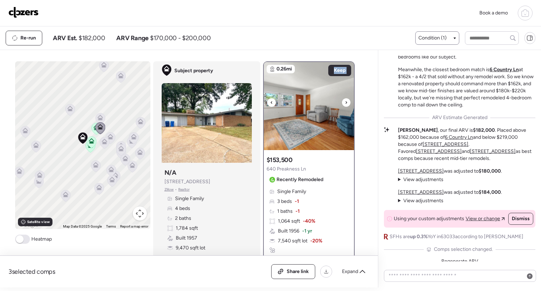
click at [345, 102] on icon at bounding box center [346, 102] width 3 height 8
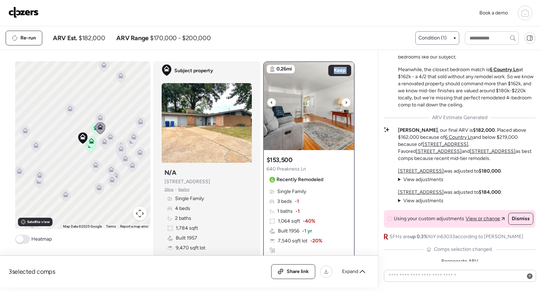
click at [345, 102] on icon at bounding box center [346, 102] width 3 height 8
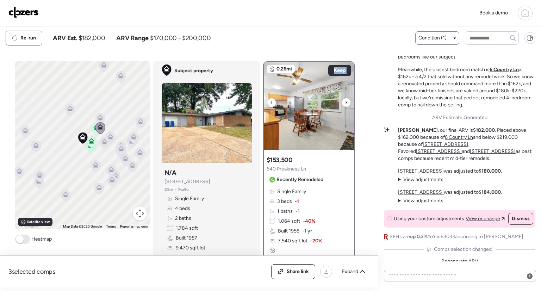
click at [345, 102] on icon at bounding box center [346, 102] width 3 height 8
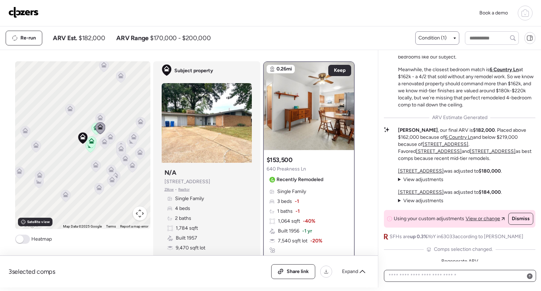
click at [459, 280] on textarea at bounding box center [460, 276] width 146 height 10
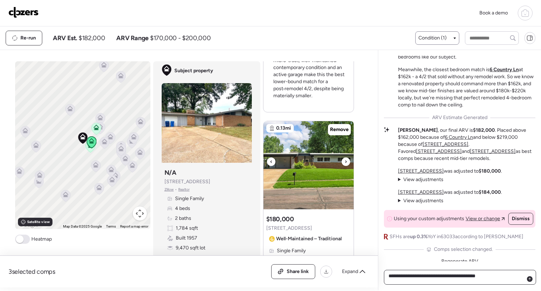
scroll to position [565, 0]
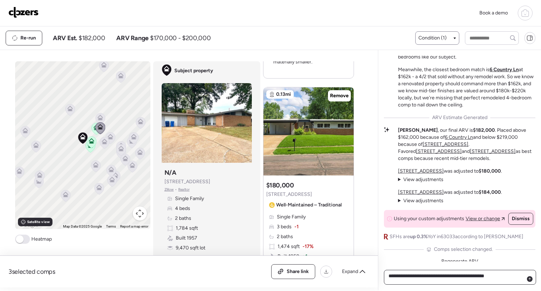
type textarea "**********"
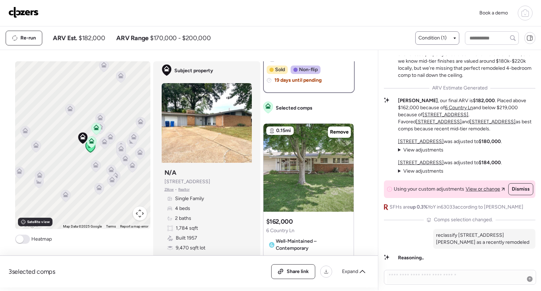
scroll to position [199, 0]
click at [345, 163] on icon at bounding box center [346, 165] width 3 height 8
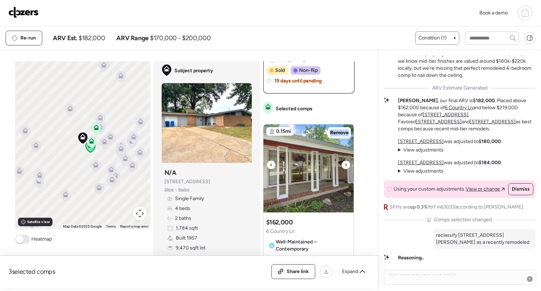
click at [345, 163] on icon at bounding box center [346, 165] width 3 height 8
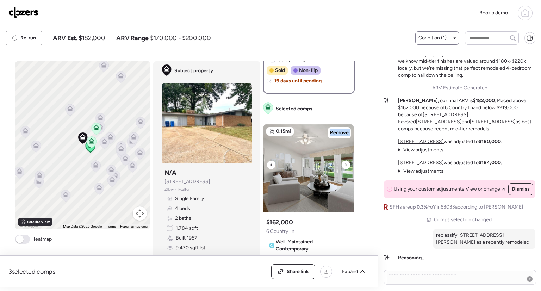
click at [345, 163] on icon at bounding box center [346, 165] width 3 height 8
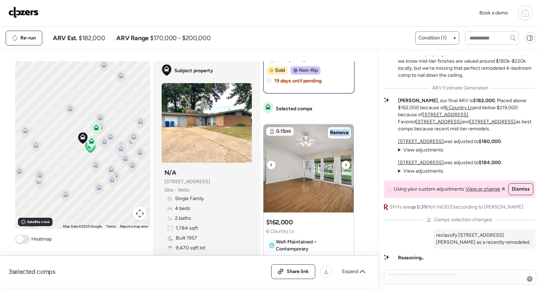
click at [345, 163] on icon at bounding box center [346, 165] width 3 height 8
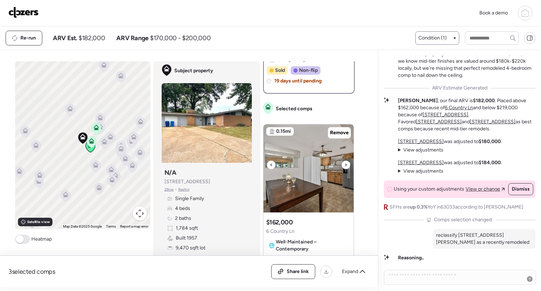
click at [345, 163] on icon at bounding box center [346, 165] width 3 height 8
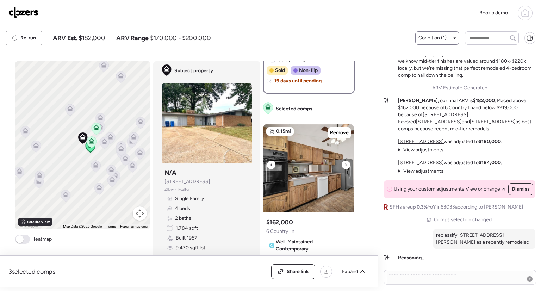
click at [345, 163] on icon at bounding box center [346, 165] width 3 height 8
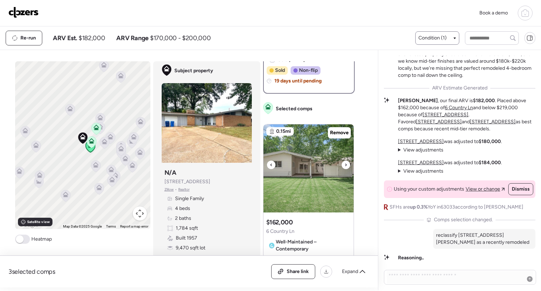
click at [345, 163] on icon at bounding box center [346, 165] width 3 height 8
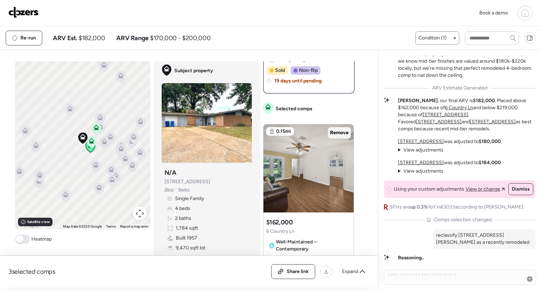
click at [343, 133] on span "Remove" at bounding box center [339, 132] width 19 height 7
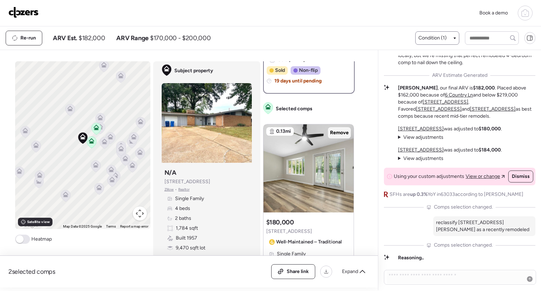
scroll to position [-12, 0]
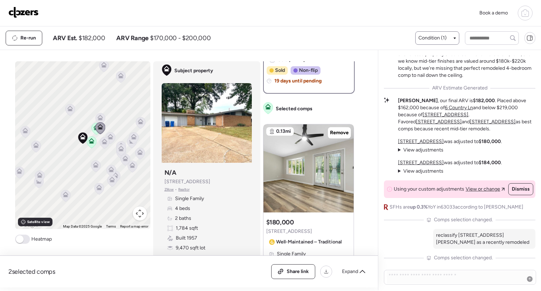
click at [102, 143] on icon at bounding box center [104, 143] width 5 height 2
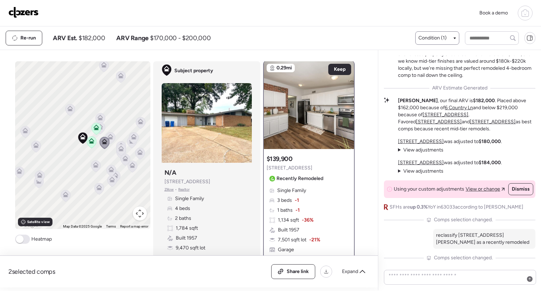
scroll to position [0, 0]
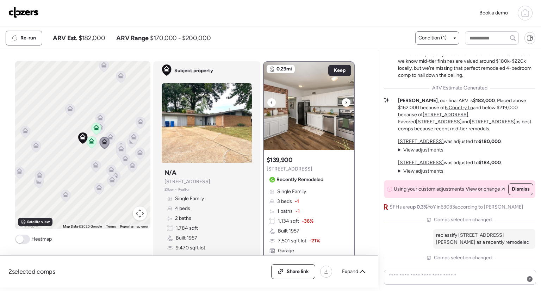
click at [345, 103] on icon at bounding box center [346, 102] width 3 height 8
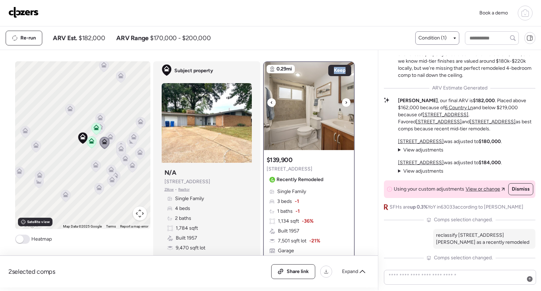
click at [345, 103] on icon at bounding box center [346, 102] width 3 height 8
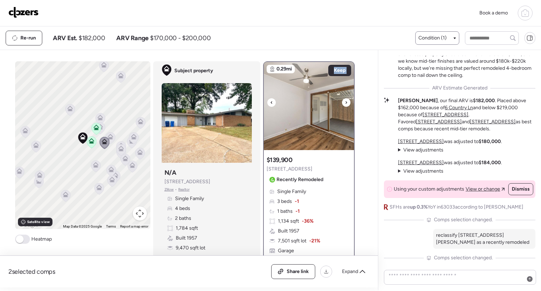
click at [345, 103] on icon at bounding box center [346, 102] width 3 height 8
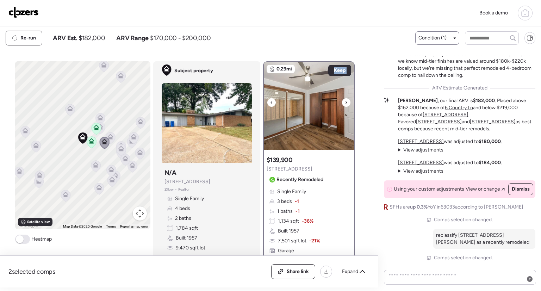
click at [345, 103] on icon at bounding box center [346, 102] width 3 height 8
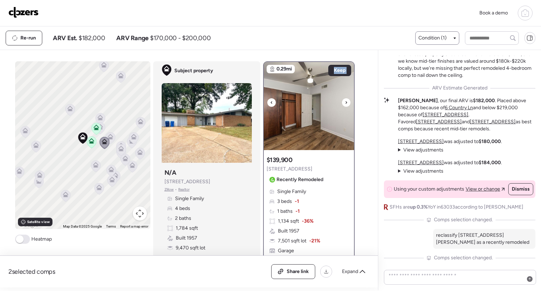
click at [345, 103] on icon at bounding box center [346, 102] width 3 height 8
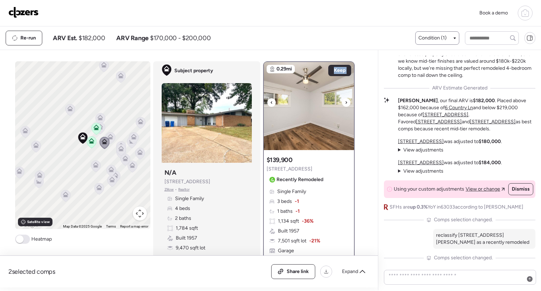
click at [345, 103] on icon at bounding box center [346, 102] width 3 height 8
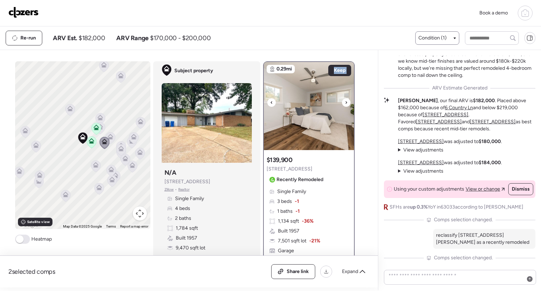
click at [345, 103] on icon at bounding box center [346, 102] width 3 height 8
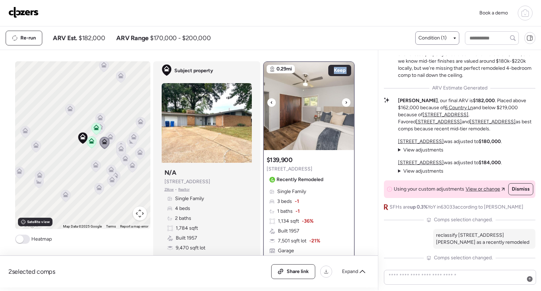
click at [345, 103] on icon at bounding box center [346, 102] width 3 height 8
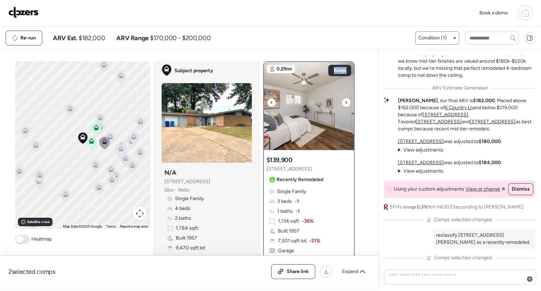
click at [345, 103] on icon at bounding box center [346, 102] width 3 height 8
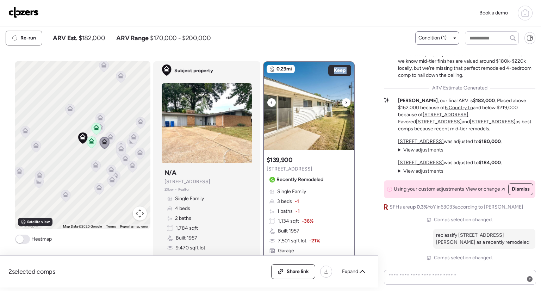
click at [345, 103] on icon at bounding box center [346, 102] width 3 height 8
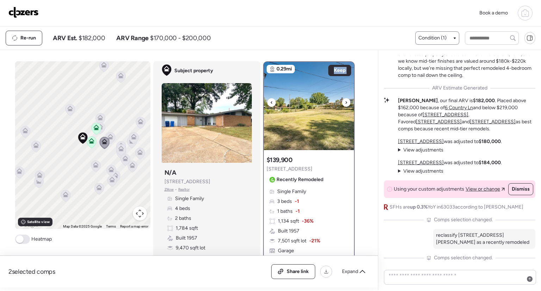
click at [345, 103] on icon at bounding box center [346, 102] width 3 height 8
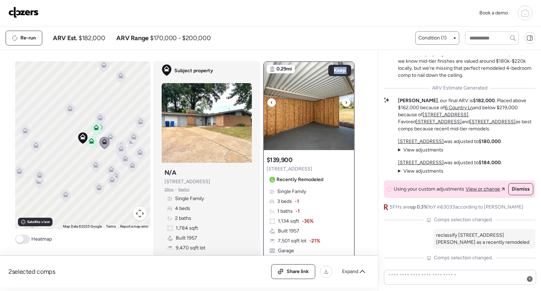
click at [345, 103] on icon at bounding box center [346, 102] width 3 height 8
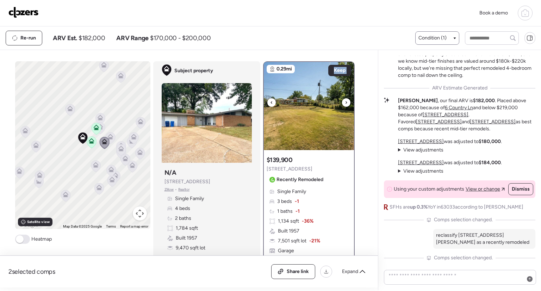
click at [345, 103] on icon at bounding box center [346, 102] width 3 height 8
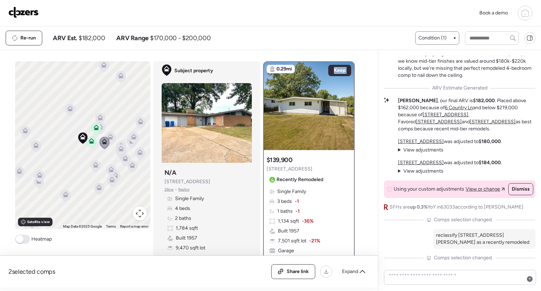
click at [100, 127] on icon at bounding box center [100, 129] width 10 height 12
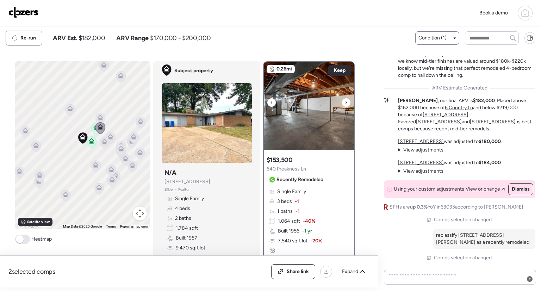
click at [347, 103] on div at bounding box center [346, 102] width 8 height 8
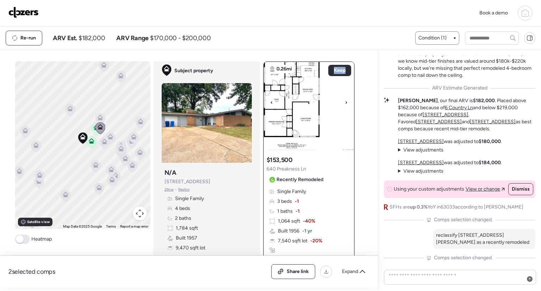
click at [347, 103] on div at bounding box center [346, 102] width 8 height 8
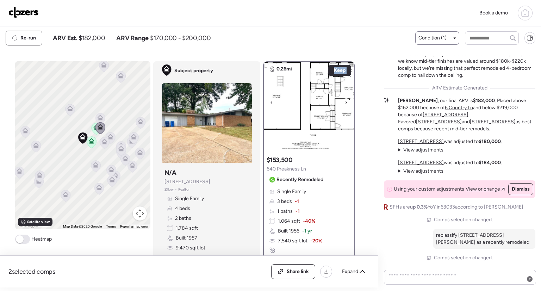
click at [347, 103] on div at bounding box center [346, 102] width 8 height 8
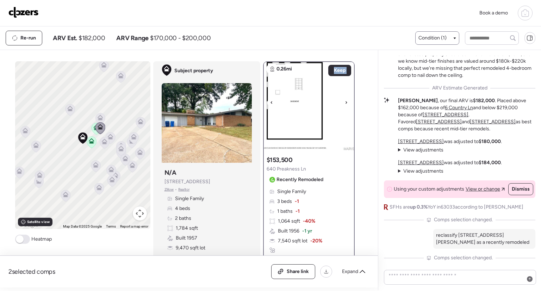
click at [347, 103] on div at bounding box center [346, 102] width 8 height 8
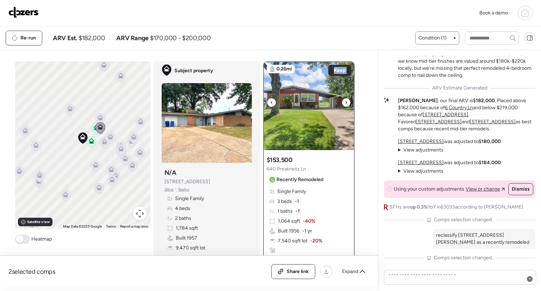
click at [347, 103] on div at bounding box center [346, 102] width 8 height 8
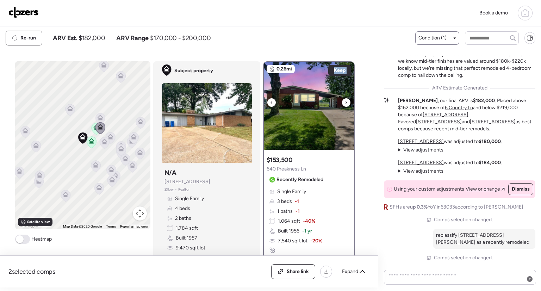
click at [347, 103] on div at bounding box center [346, 102] width 8 height 8
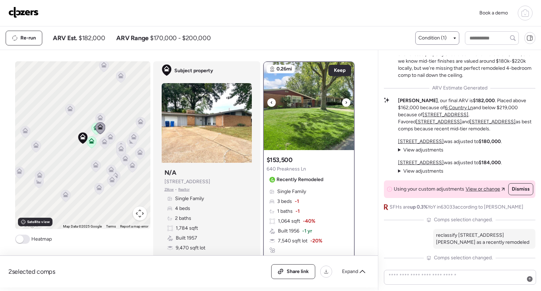
click at [347, 103] on div at bounding box center [346, 102] width 8 height 8
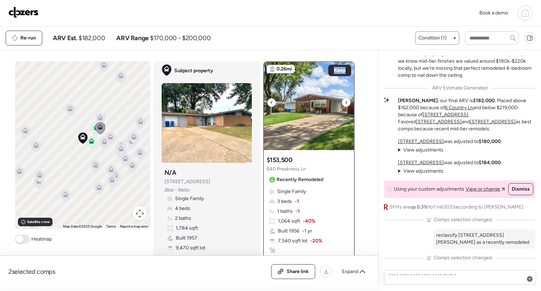
click at [347, 103] on div at bounding box center [346, 102] width 8 height 8
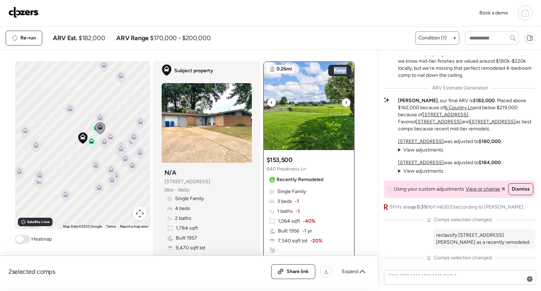
click at [347, 103] on div at bounding box center [346, 102] width 8 height 8
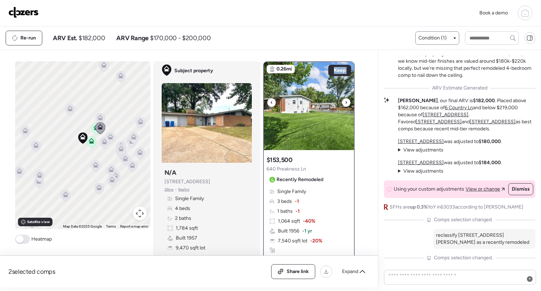
click at [347, 103] on div at bounding box center [346, 102] width 8 height 8
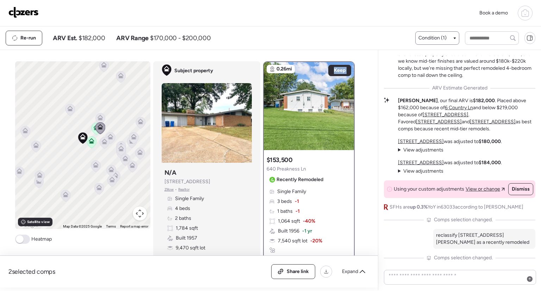
click at [105, 139] on icon at bounding box center [105, 143] width 10 height 12
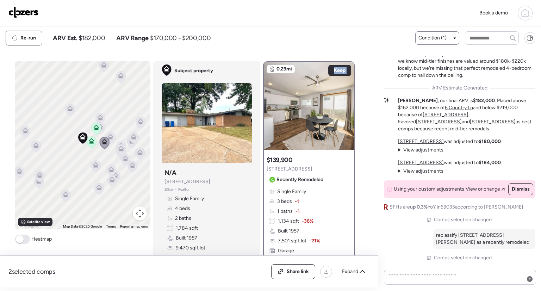
click at [100, 146] on icon at bounding box center [105, 143] width 10 height 12
click at [95, 162] on icon at bounding box center [96, 165] width 6 height 6
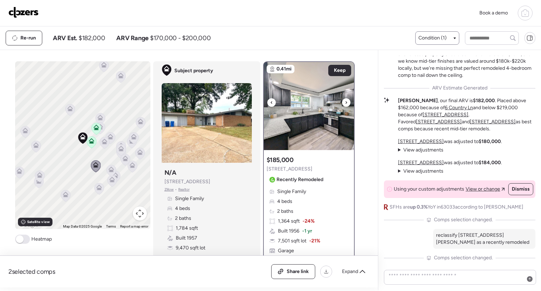
click at [346, 104] on div at bounding box center [346, 102] width 8 height 8
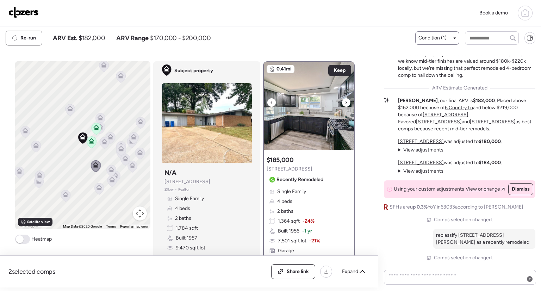
click at [346, 104] on div at bounding box center [346, 102] width 8 height 8
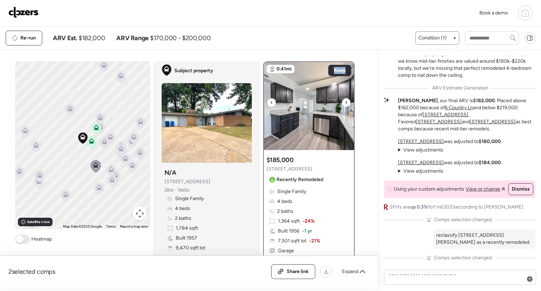
click at [346, 104] on div at bounding box center [346, 102] width 8 height 8
click at [66, 111] on icon at bounding box center [70, 110] width 10 height 12
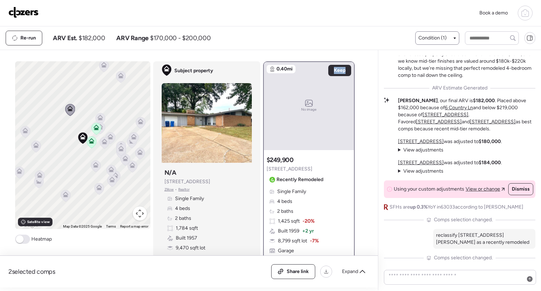
click at [102, 139] on icon at bounding box center [104, 142] width 6 height 6
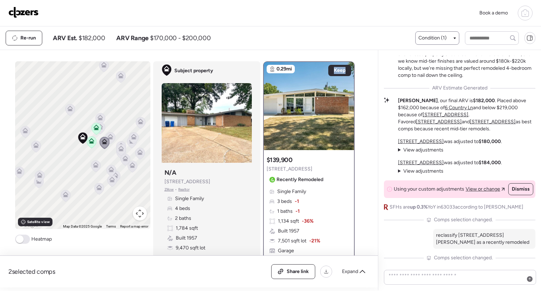
click at [112, 136] on icon at bounding box center [111, 138] width 10 height 12
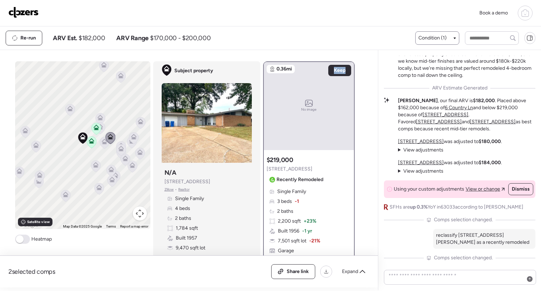
click at [118, 146] on icon at bounding box center [121, 149] width 6 height 6
click at [91, 167] on icon at bounding box center [96, 167] width 10 height 12
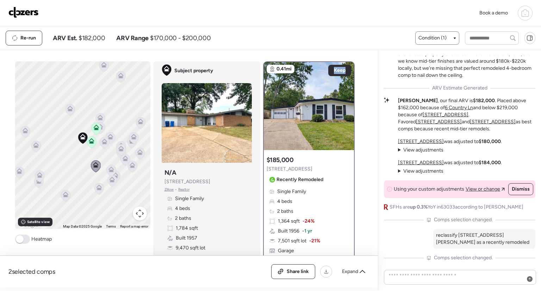
click at [88, 140] on icon at bounding box center [91, 141] width 6 height 6
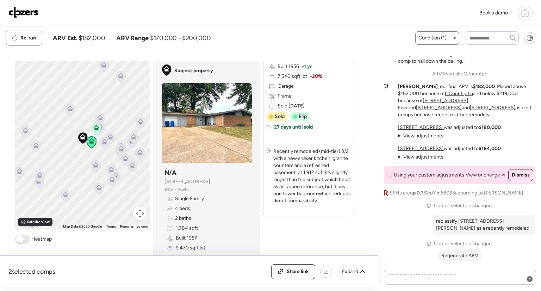
click at [456, 255] on span "Regenerate ARV" at bounding box center [460, 256] width 37 height 6
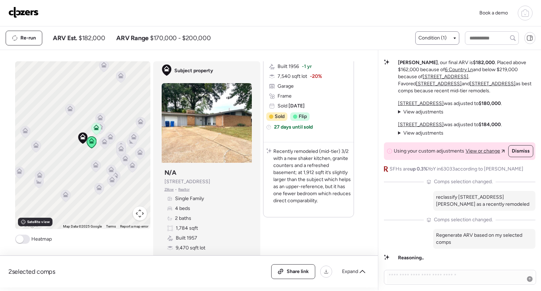
click at [476, 239] on p "Regenerate ARV based on my selected comps" at bounding box center [484, 239] width 97 height 14
